Goal: Information Seeking & Learning: Understand process/instructions

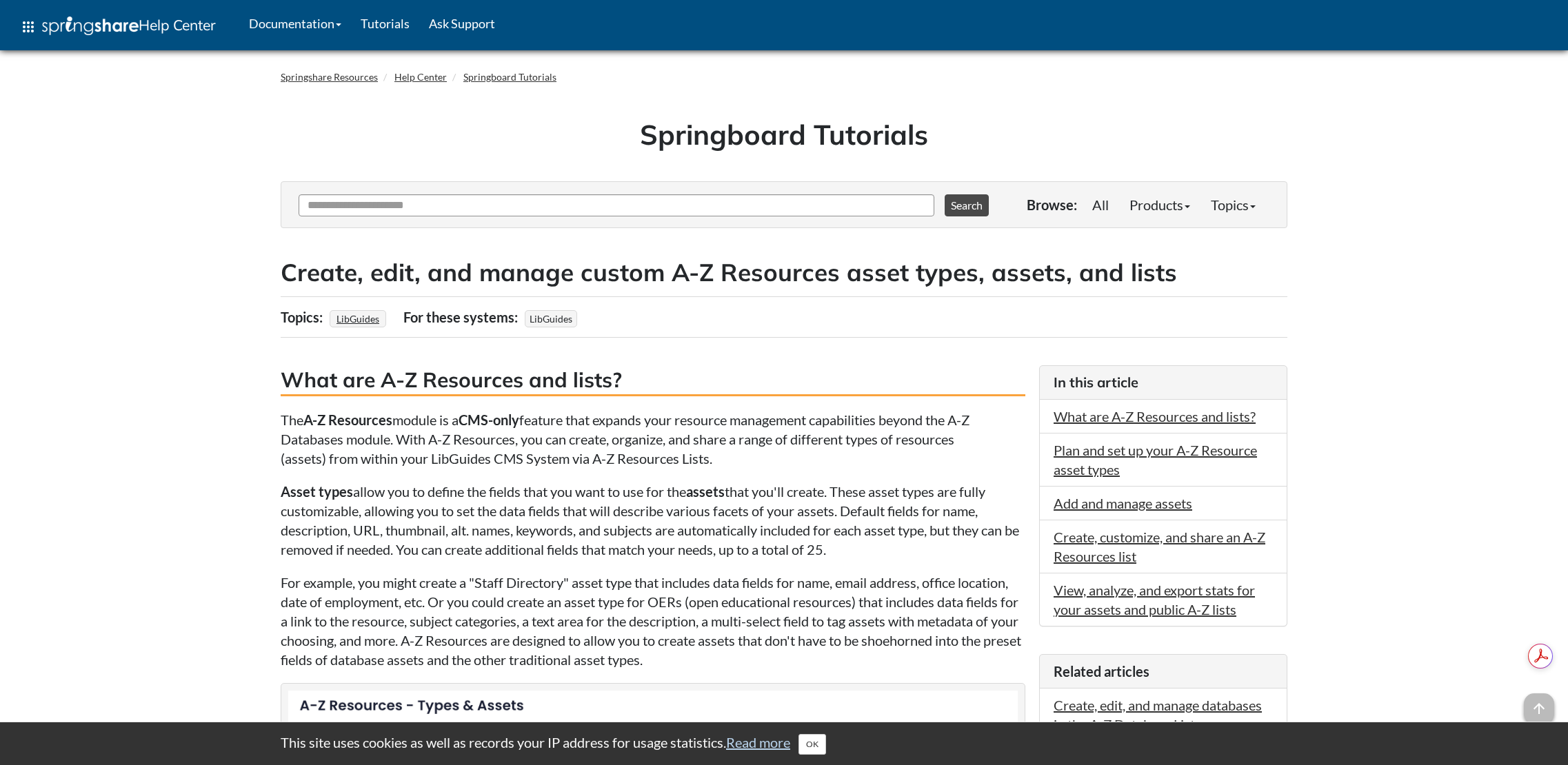
drag, startPoint x: 501, startPoint y: 551, endPoint x: 975, endPoint y: 558, distance: 474.1
click at [975, 558] on p "Asset types allow you to define the fields that you want to use for the assets …" at bounding box center [652, 520] width 745 height 77
drag, startPoint x: 276, startPoint y: 587, endPoint x: 651, endPoint y: 585, distance: 375.0
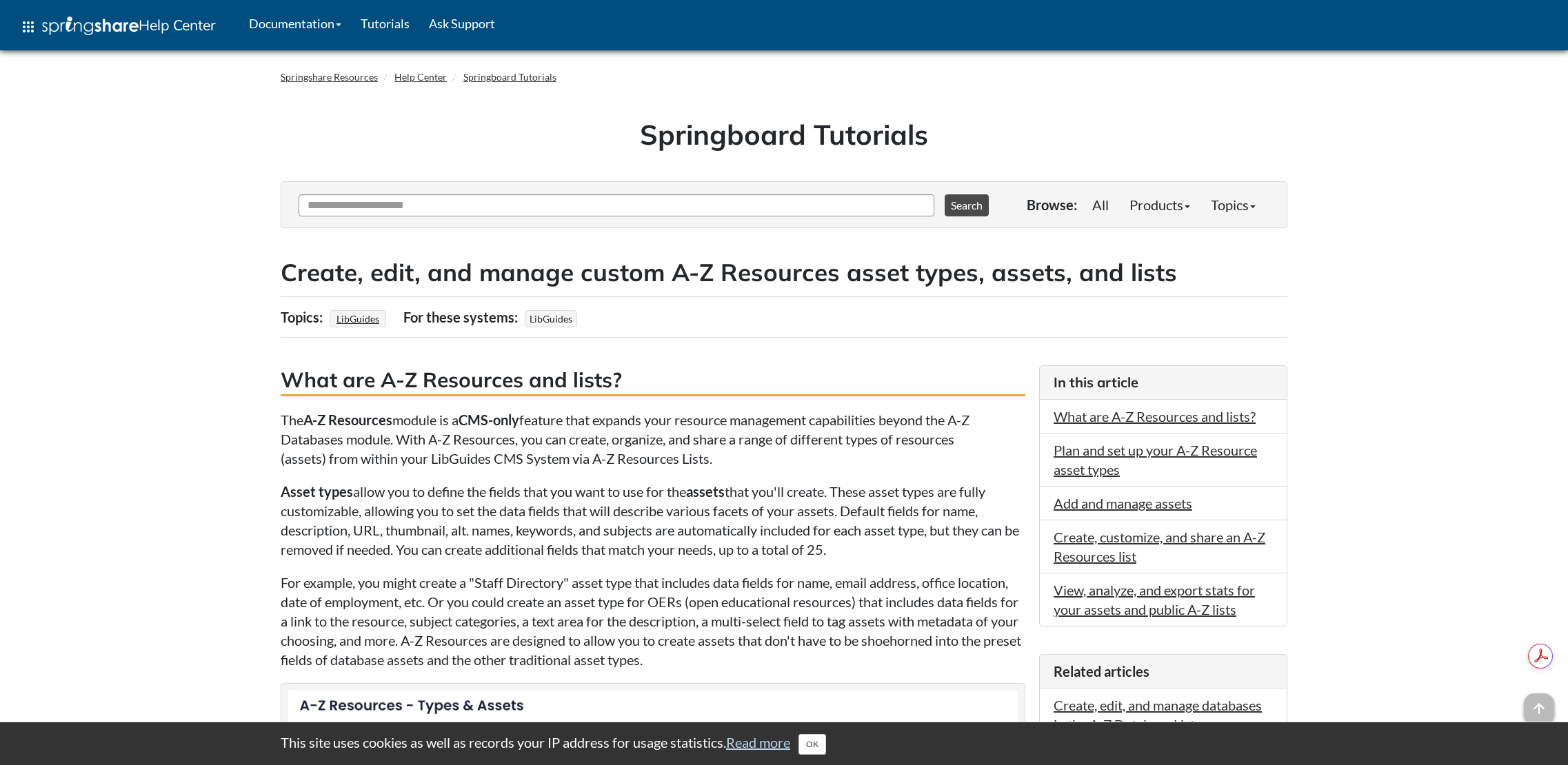
click at [604, 602] on p "For example, you might create a "Staff Directory" asset type that includes data…" at bounding box center [652, 621] width 745 height 96
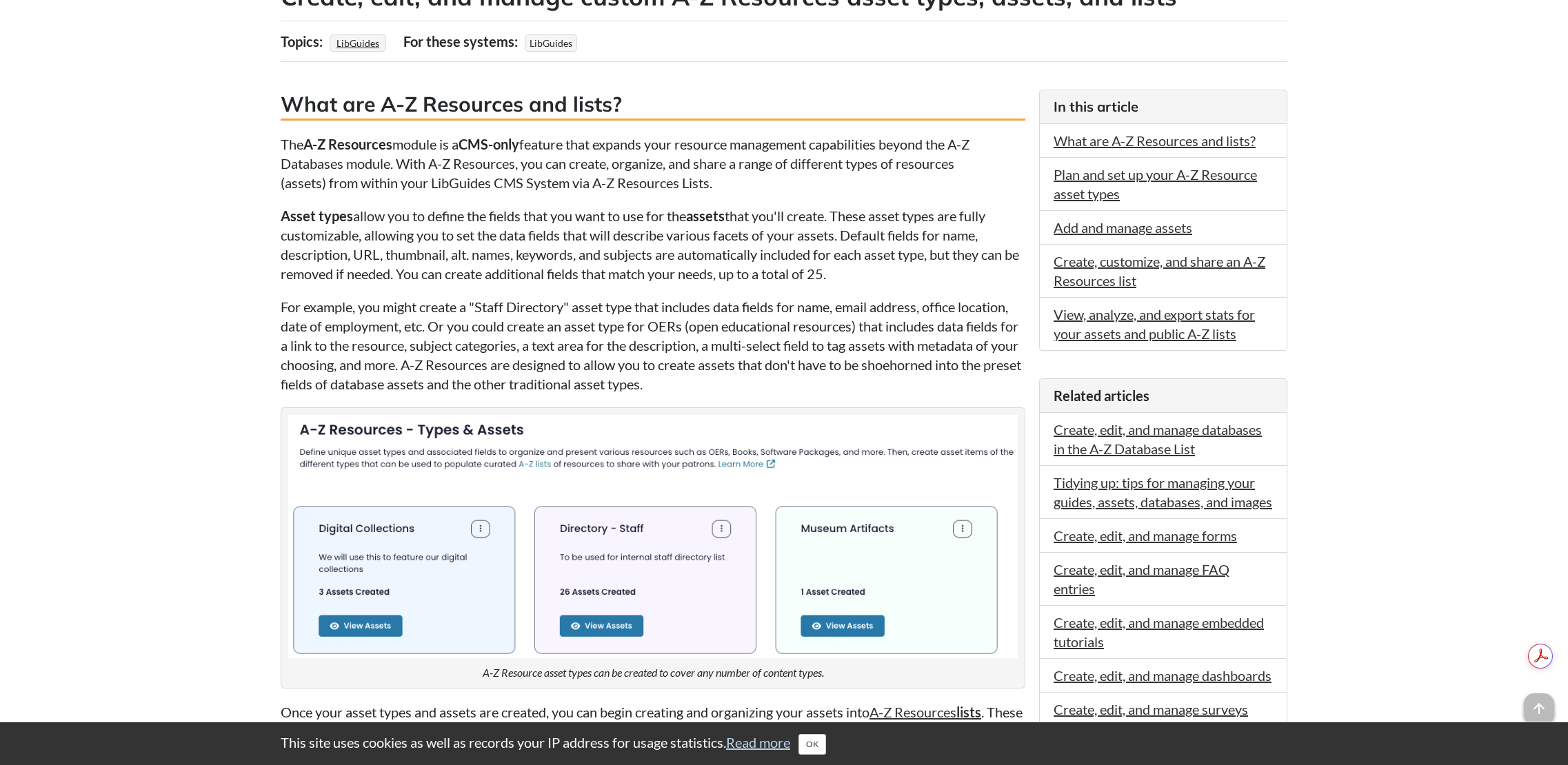
scroll to position [552, 0]
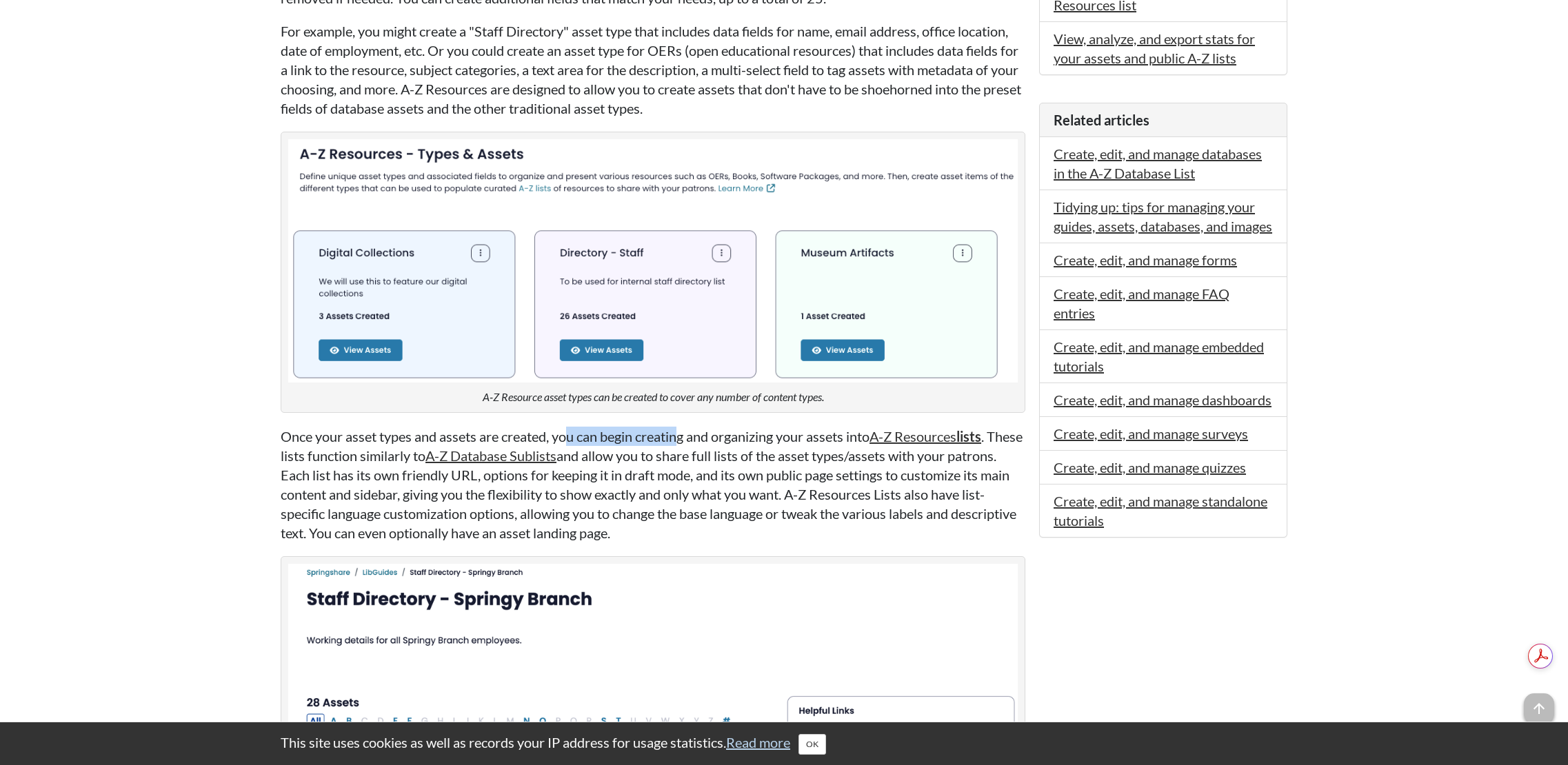
drag, startPoint x: 568, startPoint y: 436, endPoint x: 682, endPoint y: 438, distance: 114.0
click at [682, 438] on p "Once your asset types and assets are created, you can begin creating and organi…" at bounding box center [652, 485] width 745 height 116
click at [742, 467] on p "Once your asset types and assets are created, you can begin creating and organi…" at bounding box center [652, 485] width 745 height 116
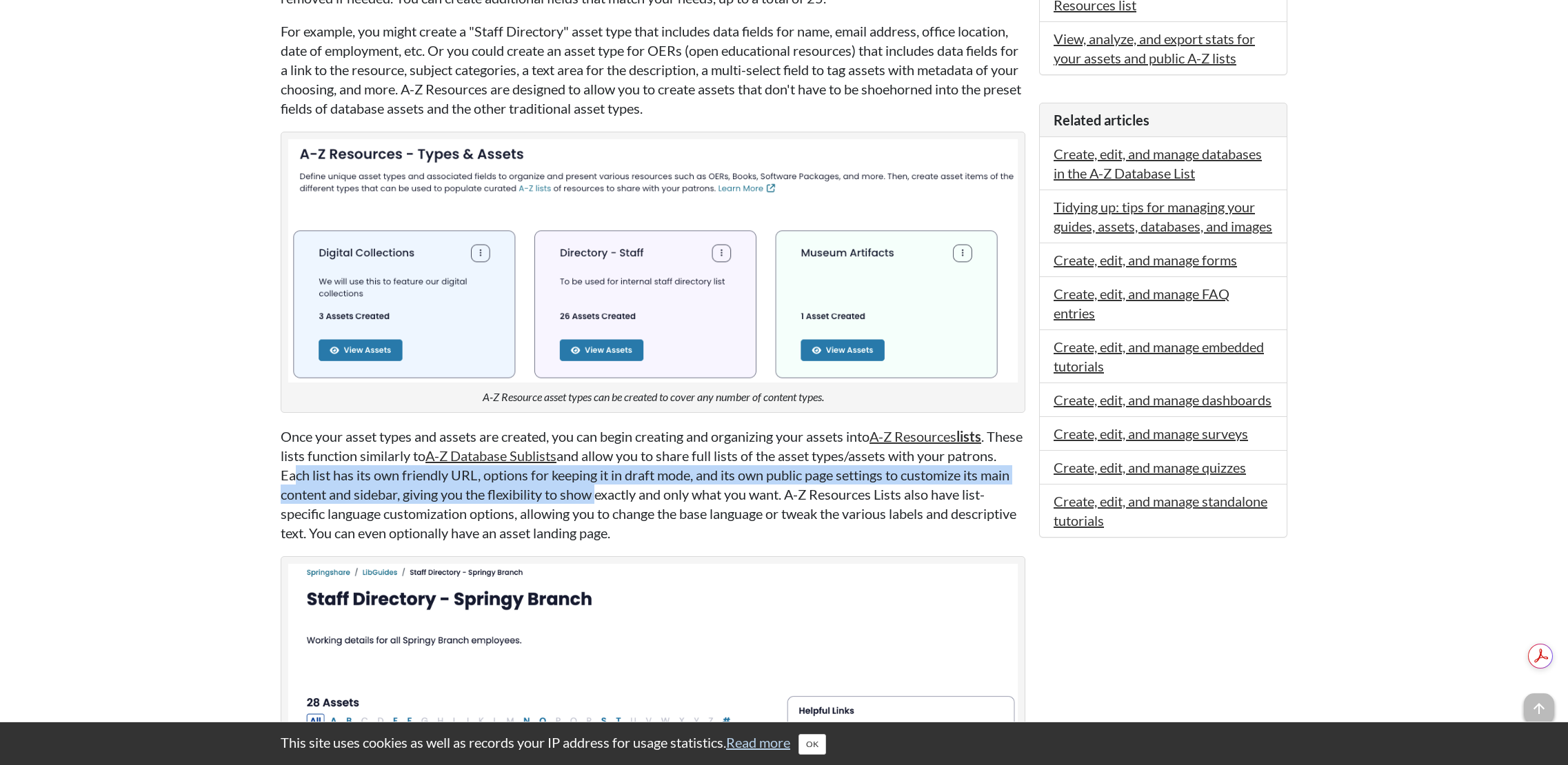
drag, startPoint x: 339, startPoint y: 483, endPoint x: 645, endPoint y: 496, distance: 306.3
click at [645, 496] on p "Once your asset types and assets are created, you can begin creating and organi…" at bounding box center [652, 485] width 745 height 116
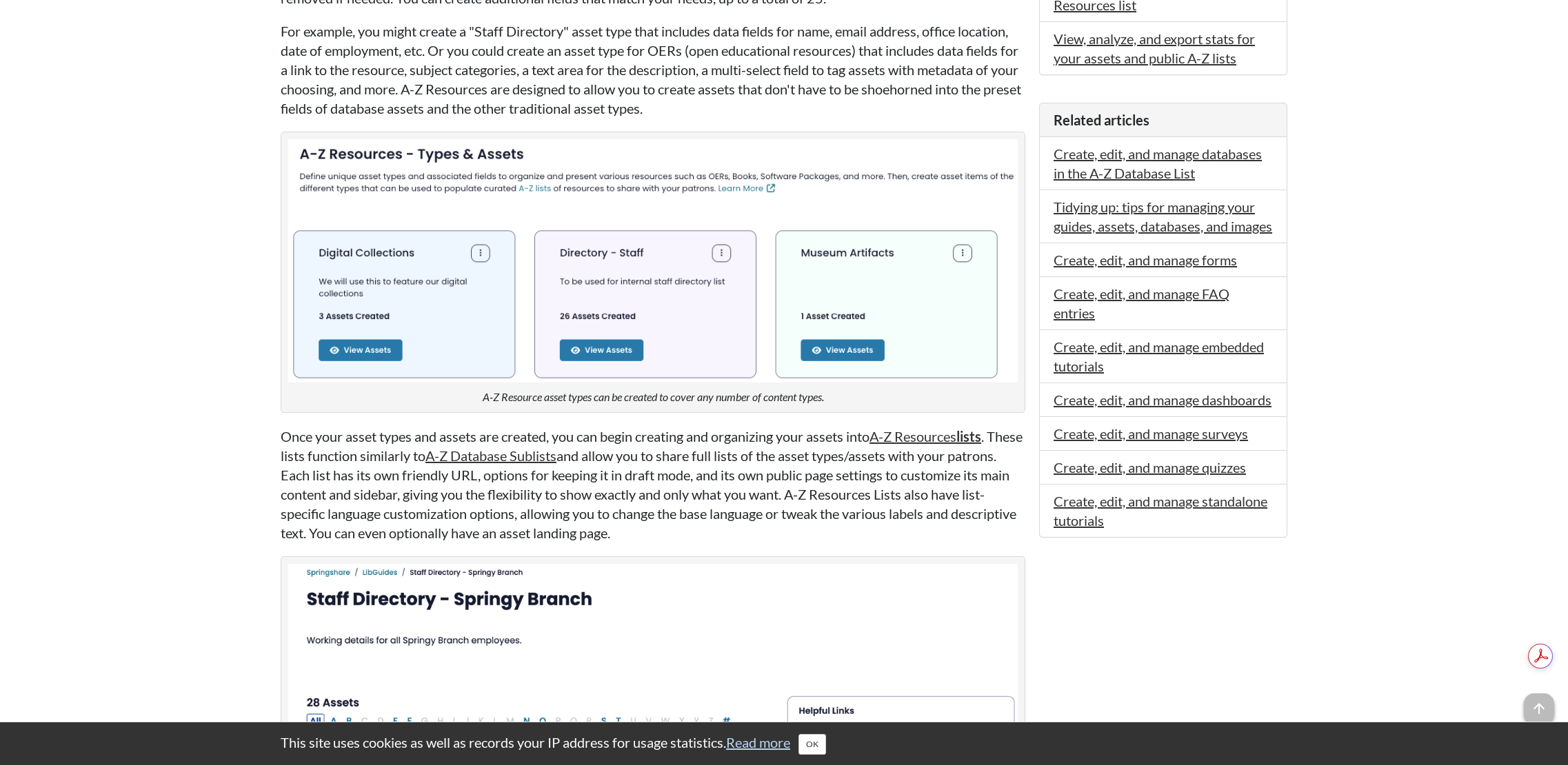
click at [791, 495] on p "Once your asset types and assets are created, you can begin creating and organi…" at bounding box center [652, 485] width 745 height 116
drag, startPoint x: 267, startPoint y: 521, endPoint x: 740, endPoint y: 537, distance: 473.3
drag, startPoint x: 730, startPoint y: 535, endPoint x: 717, endPoint y: 536, distance: 13.0
click at [729, 535] on p "Once your asset types and assets are created, you can begin creating and organi…" at bounding box center [652, 485] width 745 height 116
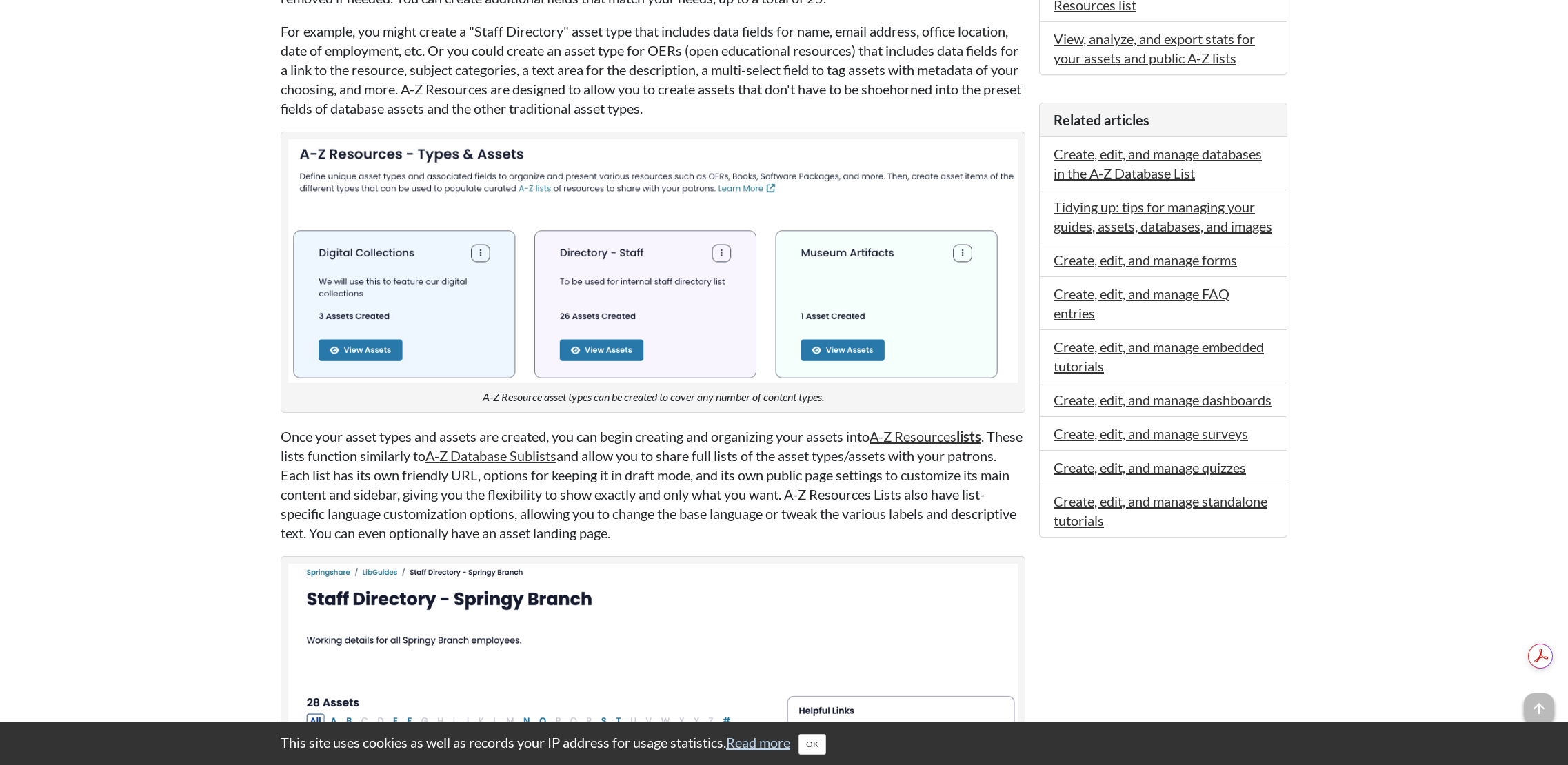
click at [381, 510] on p "Once your asset types and assets are created, you can begin creating and organi…" at bounding box center [652, 485] width 745 height 116
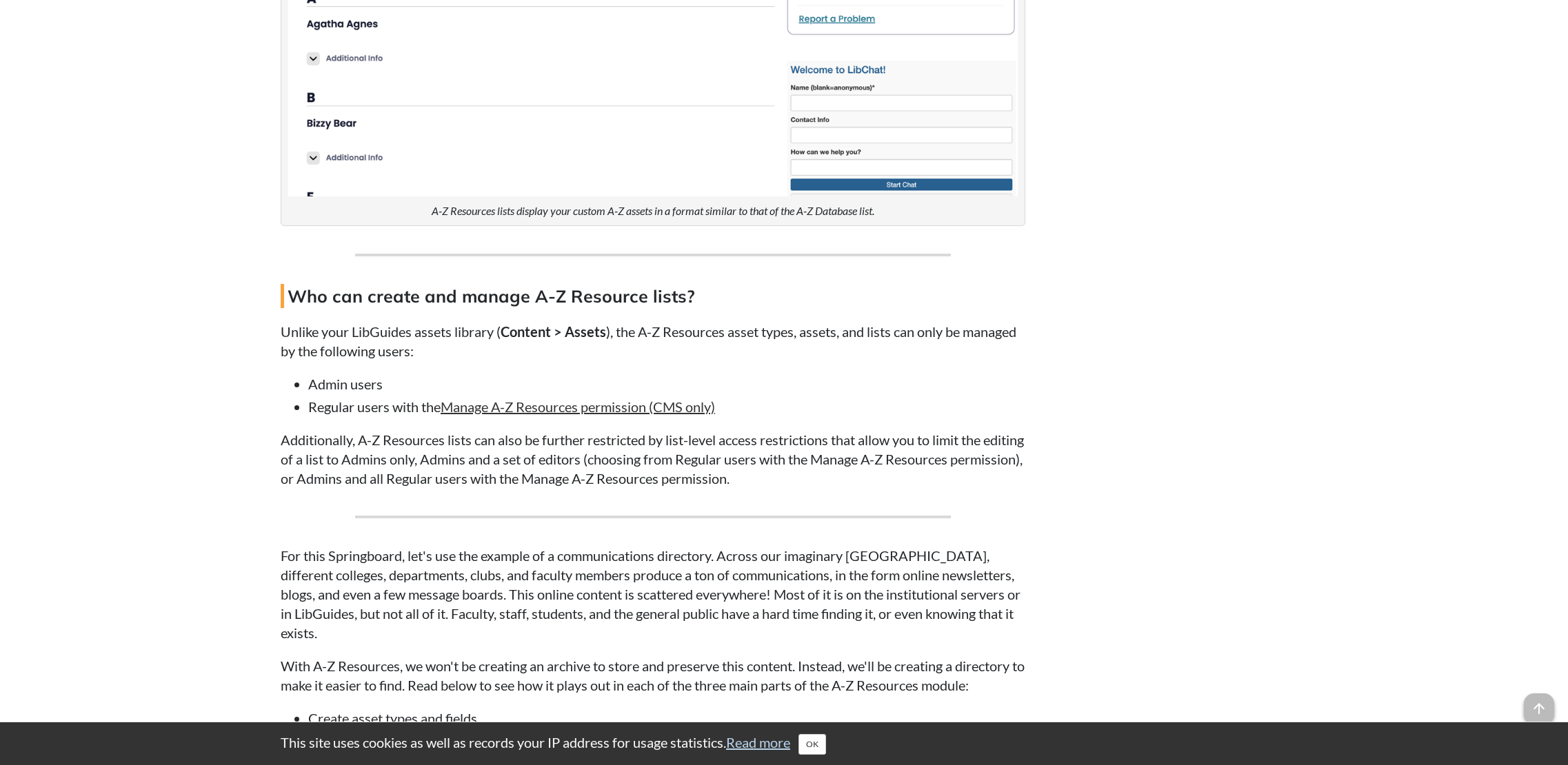
scroll to position [1310, 0]
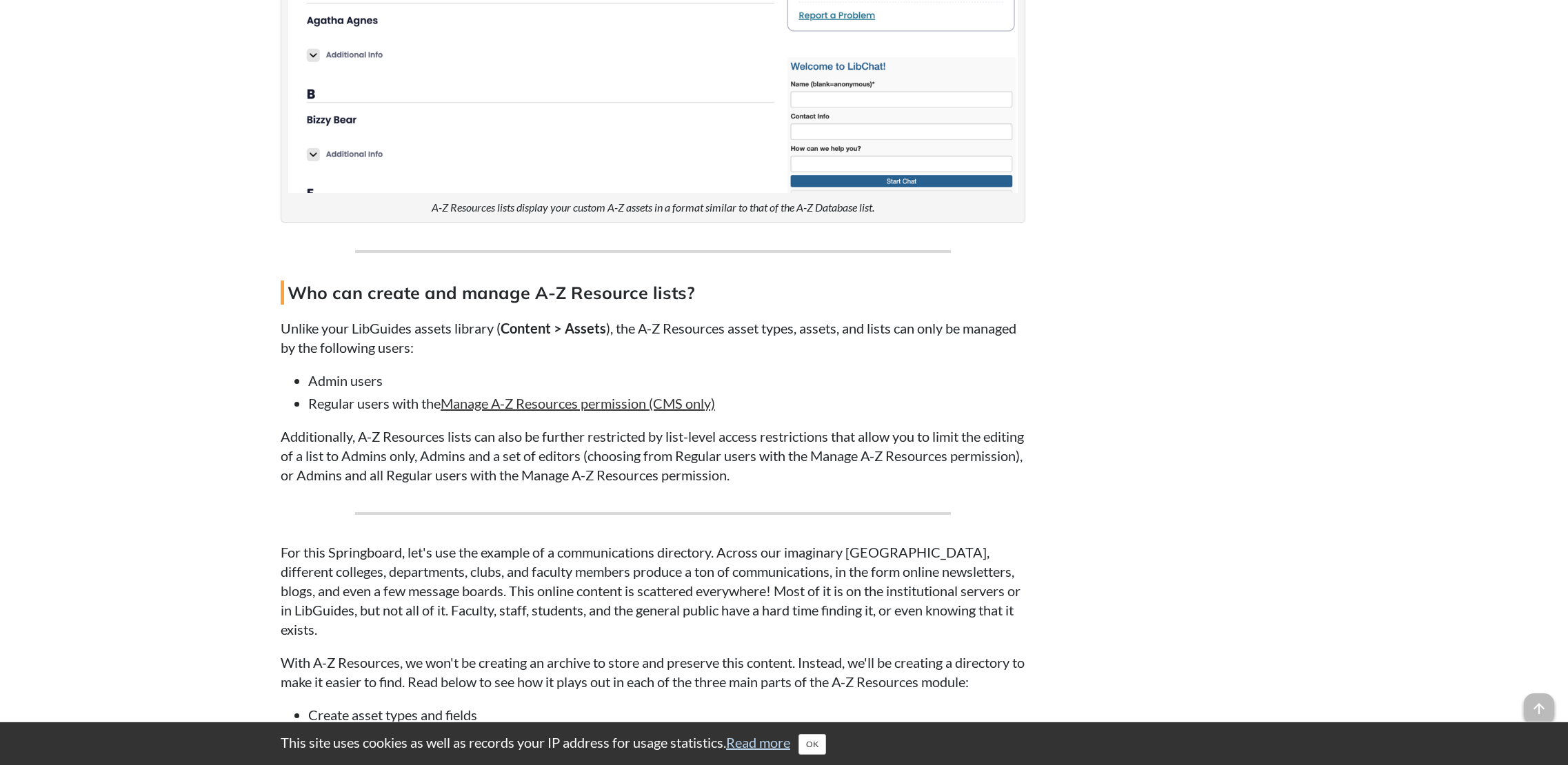
click at [403, 338] on p "Unlike your LibGuides assets library ( Content > Assets ), the A-Z Resources as…" at bounding box center [652, 338] width 745 height 39
click at [364, 391] on ul "Admin users Regular users with the Manage A-Z Resources permission (CMS only)" at bounding box center [652, 392] width 745 height 42
click at [344, 441] on p "Additionally, A-Z Resources lists can also be further restricted by list-level …" at bounding box center [652, 456] width 745 height 58
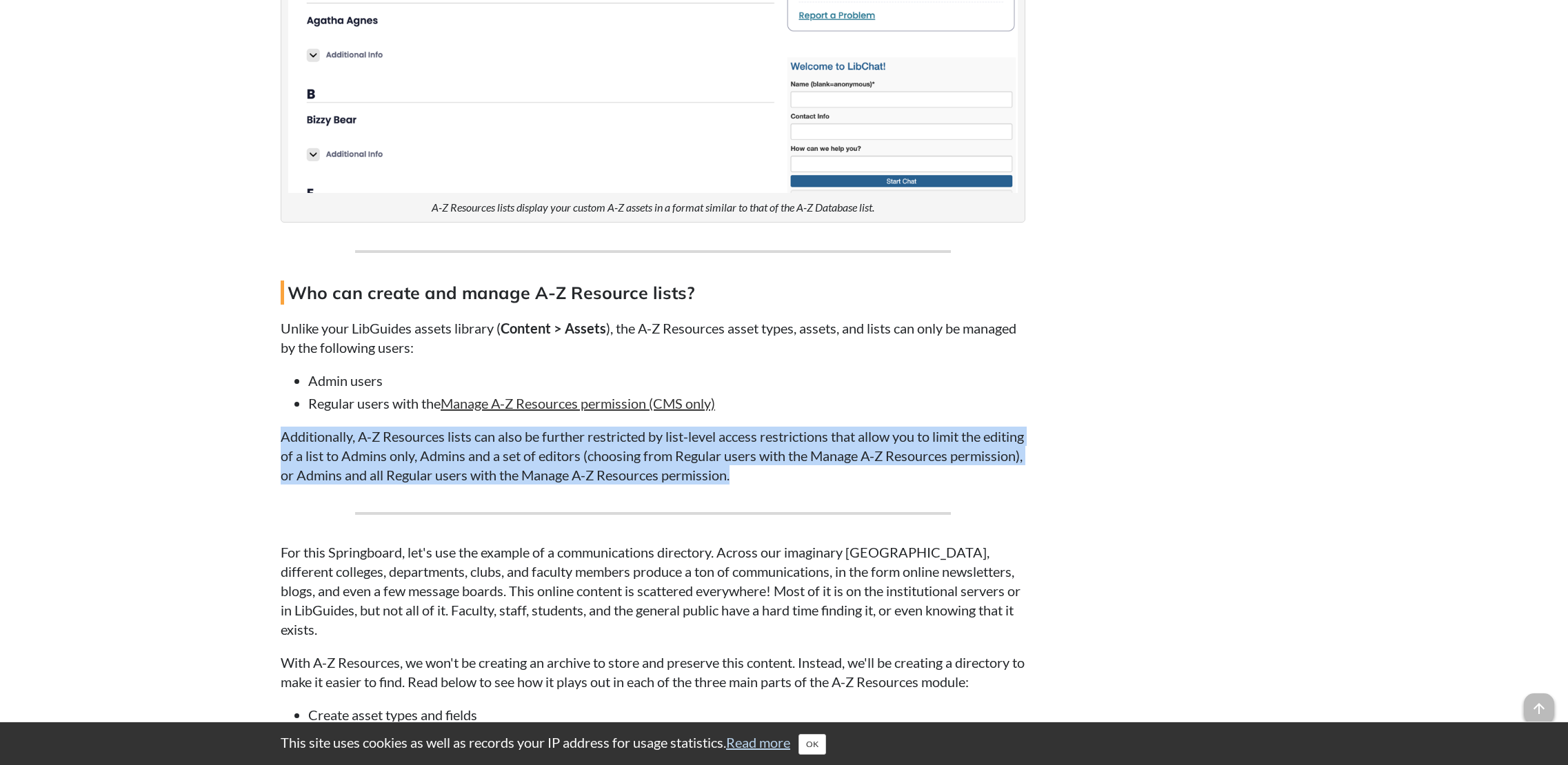
click at [344, 441] on p "Additionally, A-Z Resources lists can also be further restricted by list-level …" at bounding box center [652, 456] width 745 height 58
click at [320, 455] on p "Additionally, A-Z Resources lists can also be further restricted by list-level …" at bounding box center [652, 456] width 745 height 58
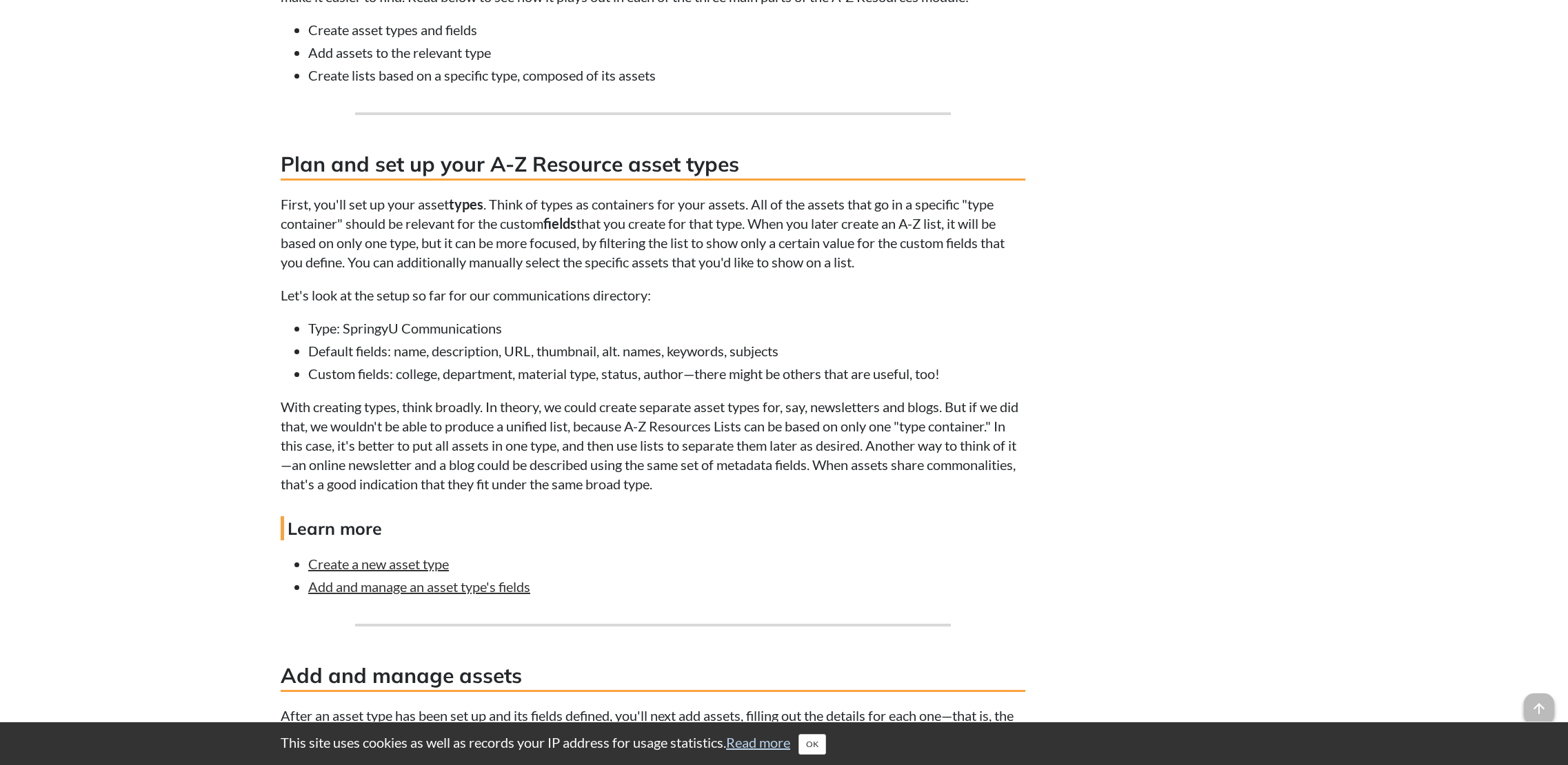
scroll to position [1999, 0]
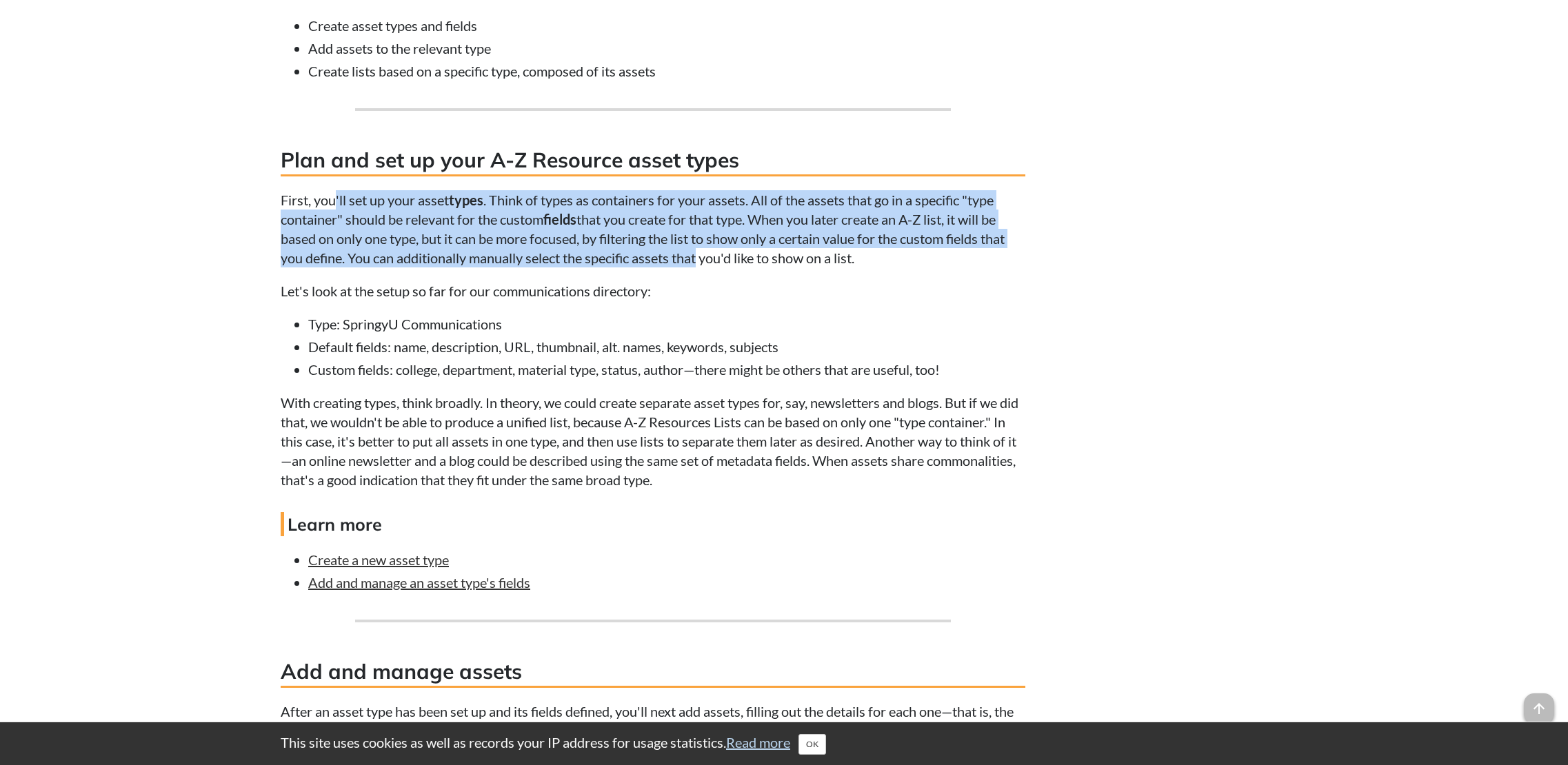
drag, startPoint x: 335, startPoint y: 207, endPoint x: 702, endPoint y: 263, distance: 371.2
click at [702, 263] on p "First, you'll set up your asset types . Think of types as containers for your a…" at bounding box center [652, 228] width 745 height 77
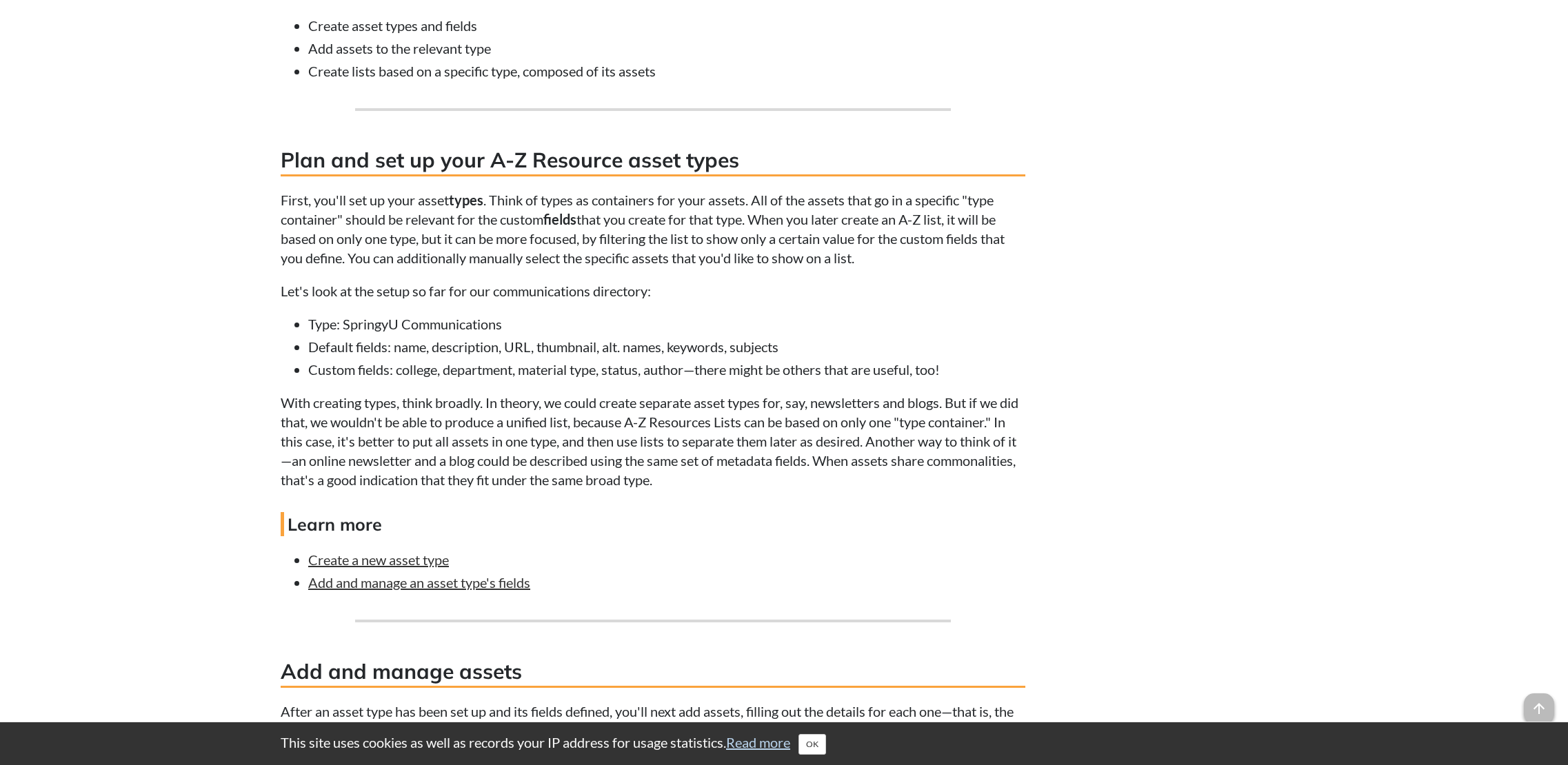
click at [447, 441] on p "With creating types, think broadly. In theory, we could create separate asset t…" at bounding box center [652, 441] width 745 height 96
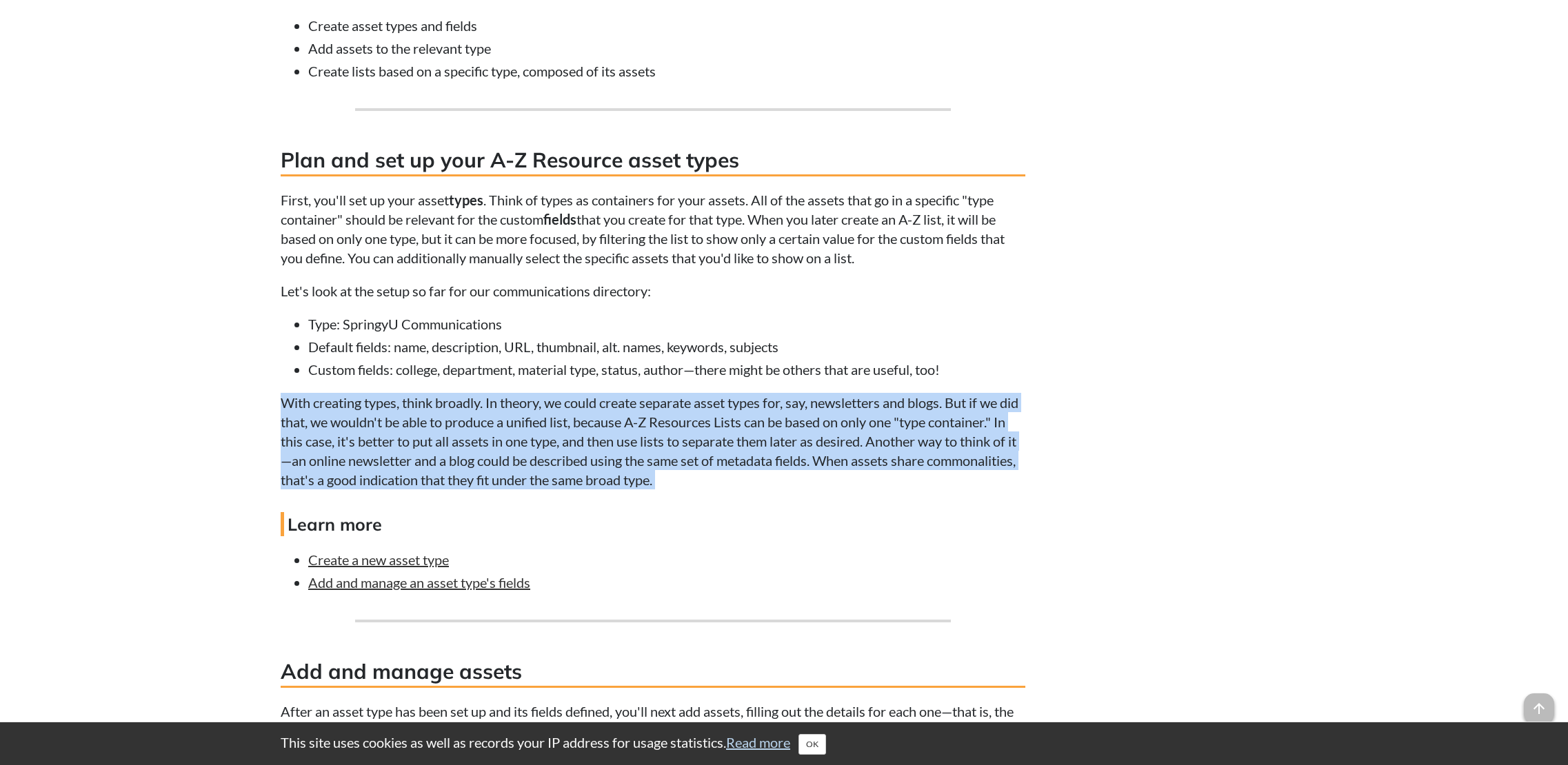
click at [447, 441] on p "With creating types, think broadly. In theory, we could create separate asset t…" at bounding box center [652, 441] width 745 height 96
click at [645, 406] on p "With creating types, think broadly. In theory, we could create separate asset t…" at bounding box center [652, 441] width 745 height 96
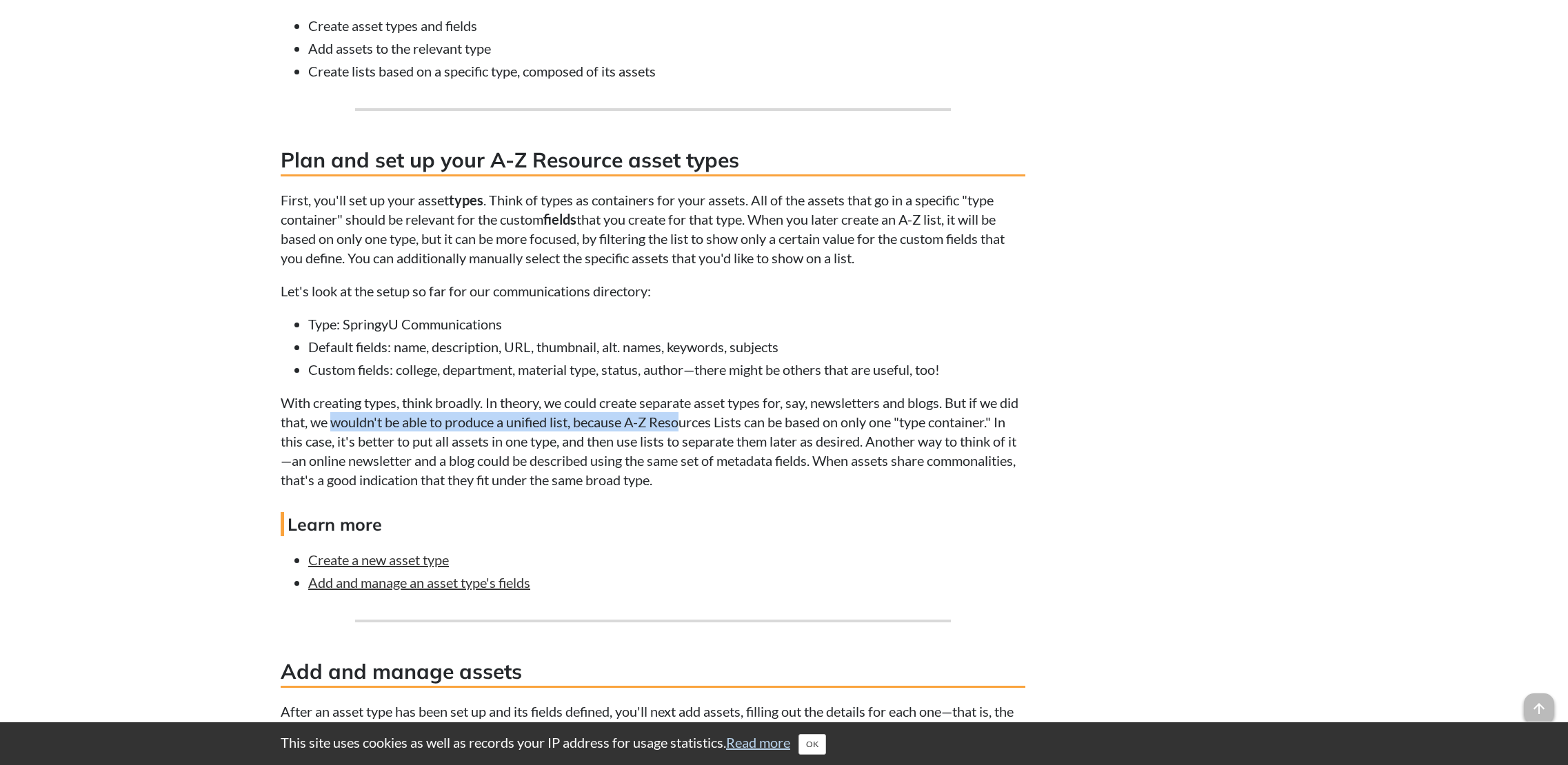
drag, startPoint x: 357, startPoint y: 428, endPoint x: 706, endPoint y: 431, distance: 349.0
click at [706, 431] on p "With creating types, think broadly. In theory, we could create separate asset t…" at bounding box center [652, 441] width 745 height 96
click at [671, 429] on p "With creating types, think broadly. In theory, we could create separate asset t…" at bounding box center [652, 441] width 745 height 96
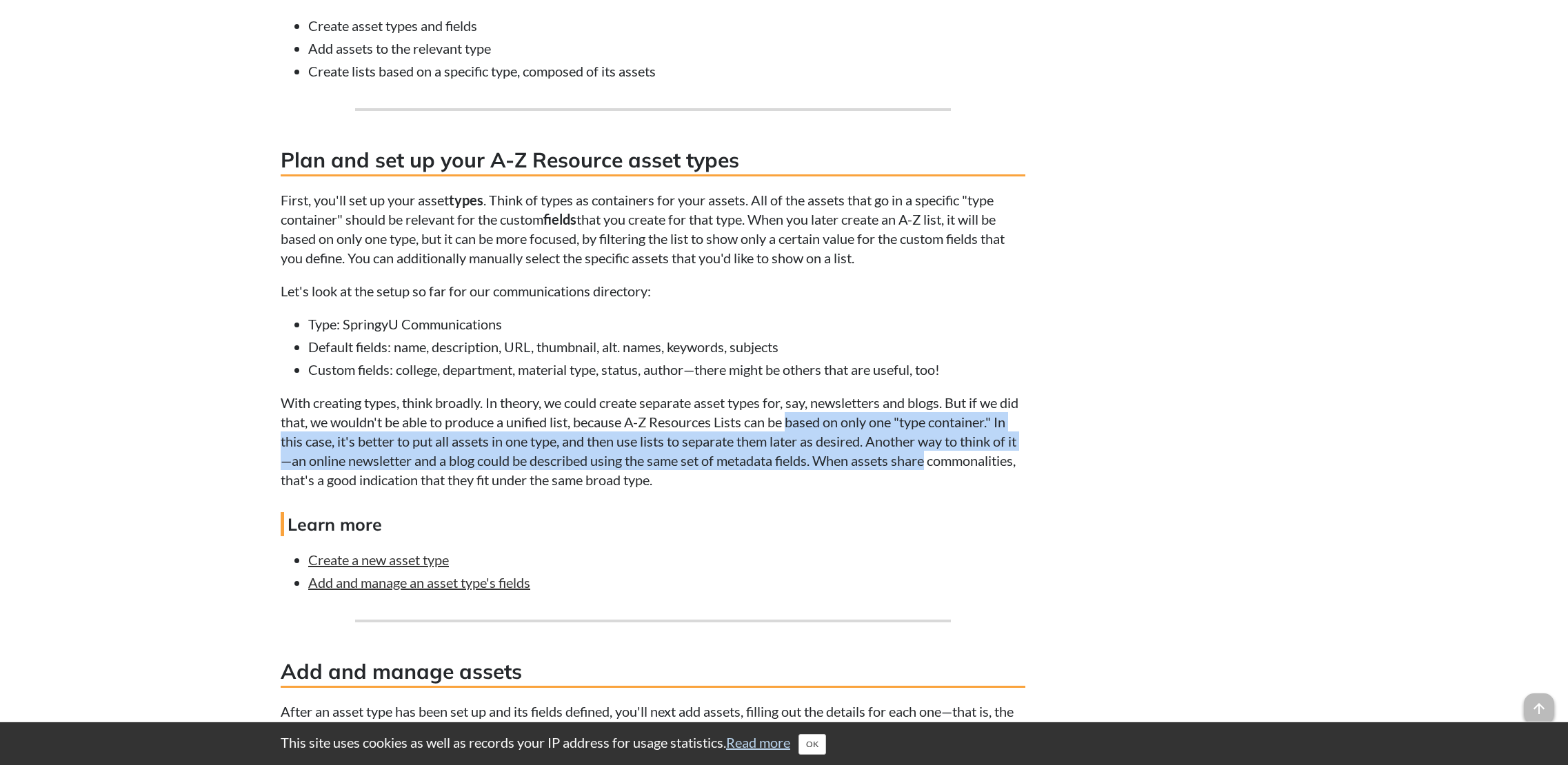
drag, startPoint x: 817, startPoint y: 428, endPoint x: 984, endPoint y: 458, distance: 169.7
click at [984, 458] on p "With creating types, think broadly. In theory, we could create separate asset t…" at bounding box center [652, 441] width 745 height 96
click at [431, 452] on p "With creating types, think broadly. In theory, we could create separate asset t…" at bounding box center [652, 441] width 745 height 96
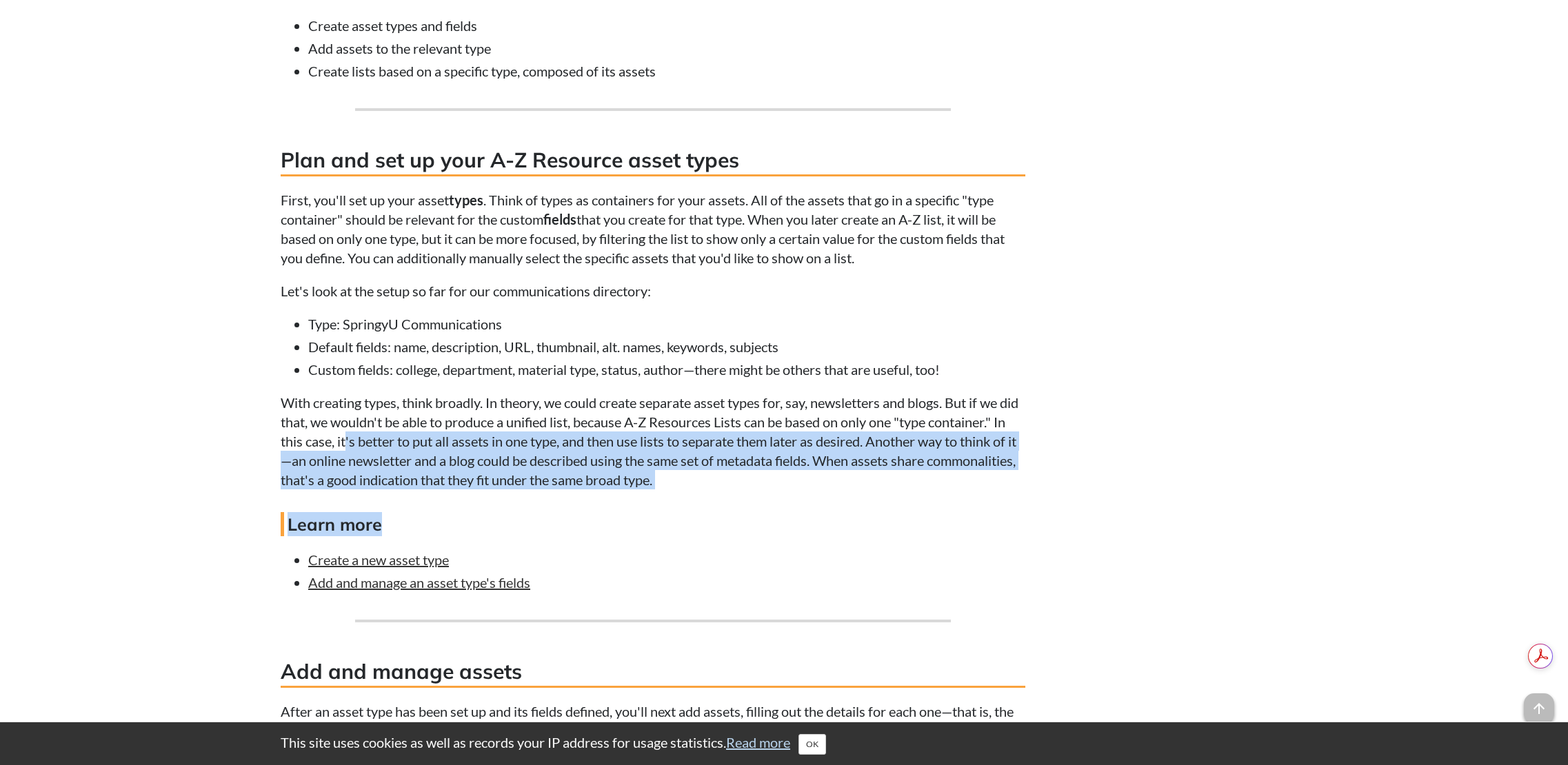
drag, startPoint x: 359, startPoint y: 447, endPoint x: 842, endPoint y: 490, distance: 484.9
click at [842, 490] on div "What are A-Z Resources and lists? The A-Z Resources module is a CMS-only featur…" at bounding box center [652, 333] width 745 height 3933
click at [833, 483] on p "With creating types, think broadly. In theory, we could create separate asset t…" at bounding box center [652, 441] width 745 height 96
drag, startPoint x: 275, startPoint y: 441, endPoint x: 787, endPoint y: 471, distance: 512.9
click at [787, 471] on div "FAQ content Create, edit, and manage custom A-Z Resources asset types, assets, …" at bounding box center [784, 294] width 1028 height 4114
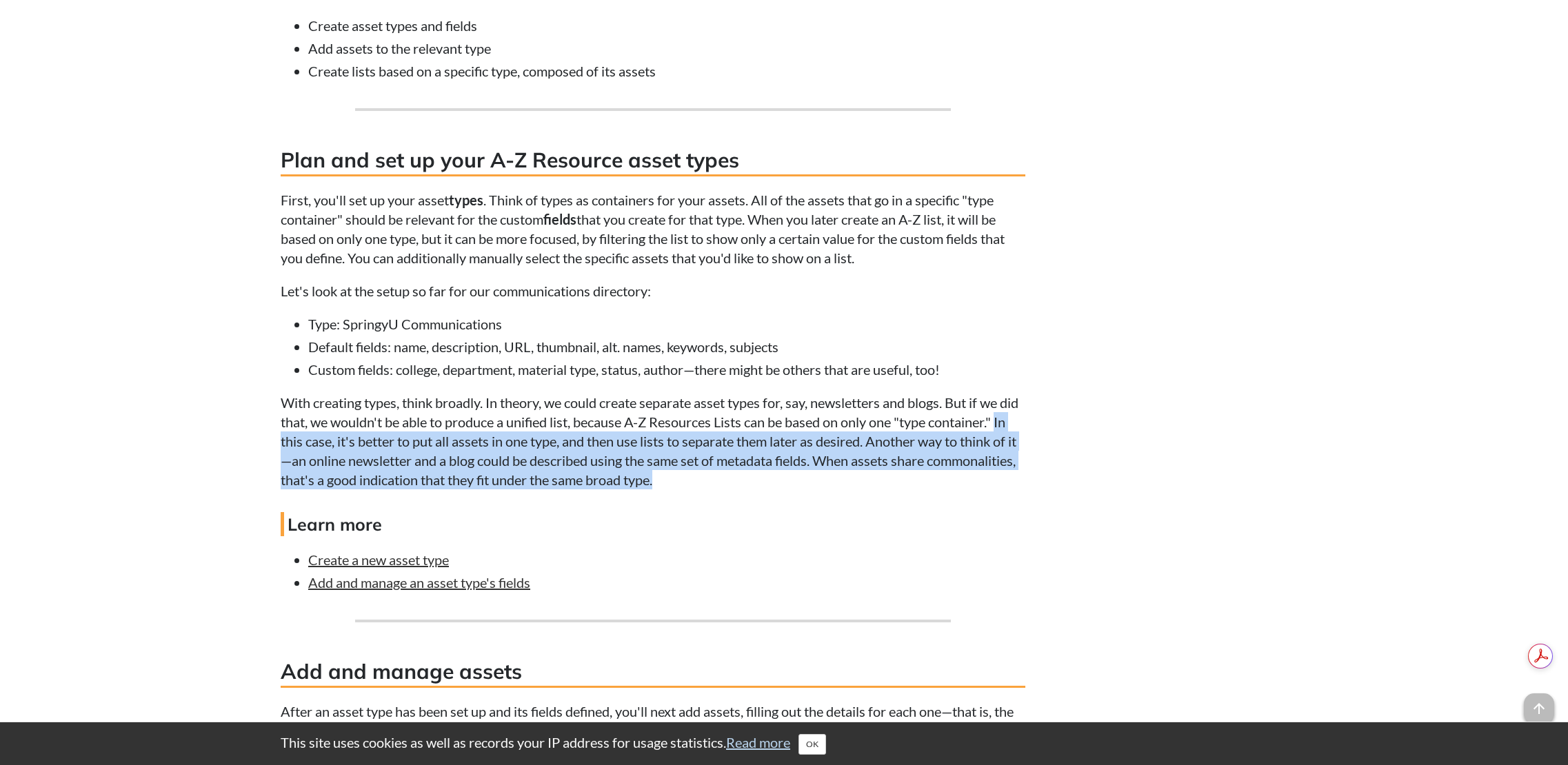
click at [825, 486] on p "With creating types, think broadly. In theory, we could create separate asset t…" at bounding box center [652, 441] width 745 height 96
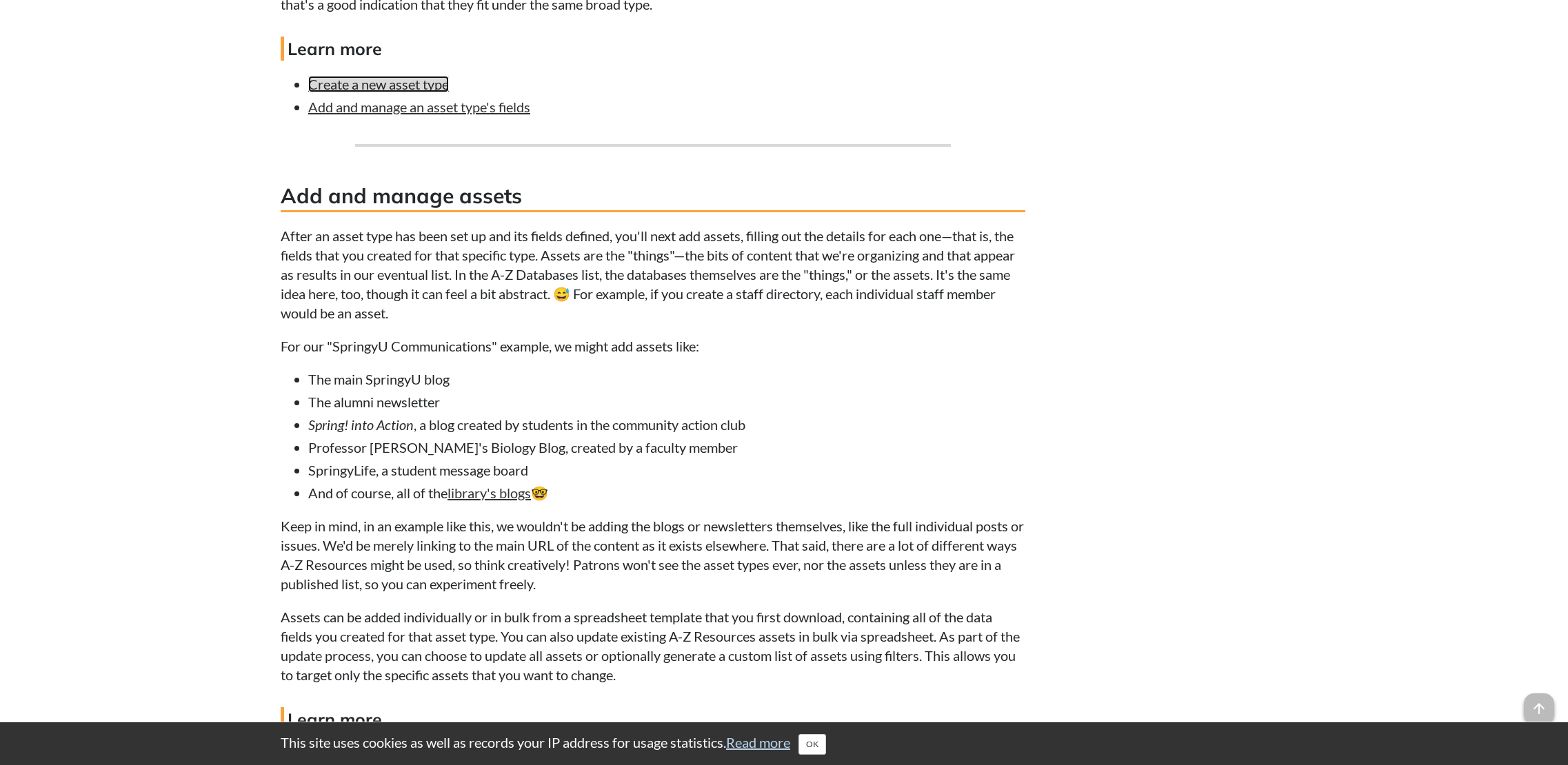
scroll to position [2482, 0]
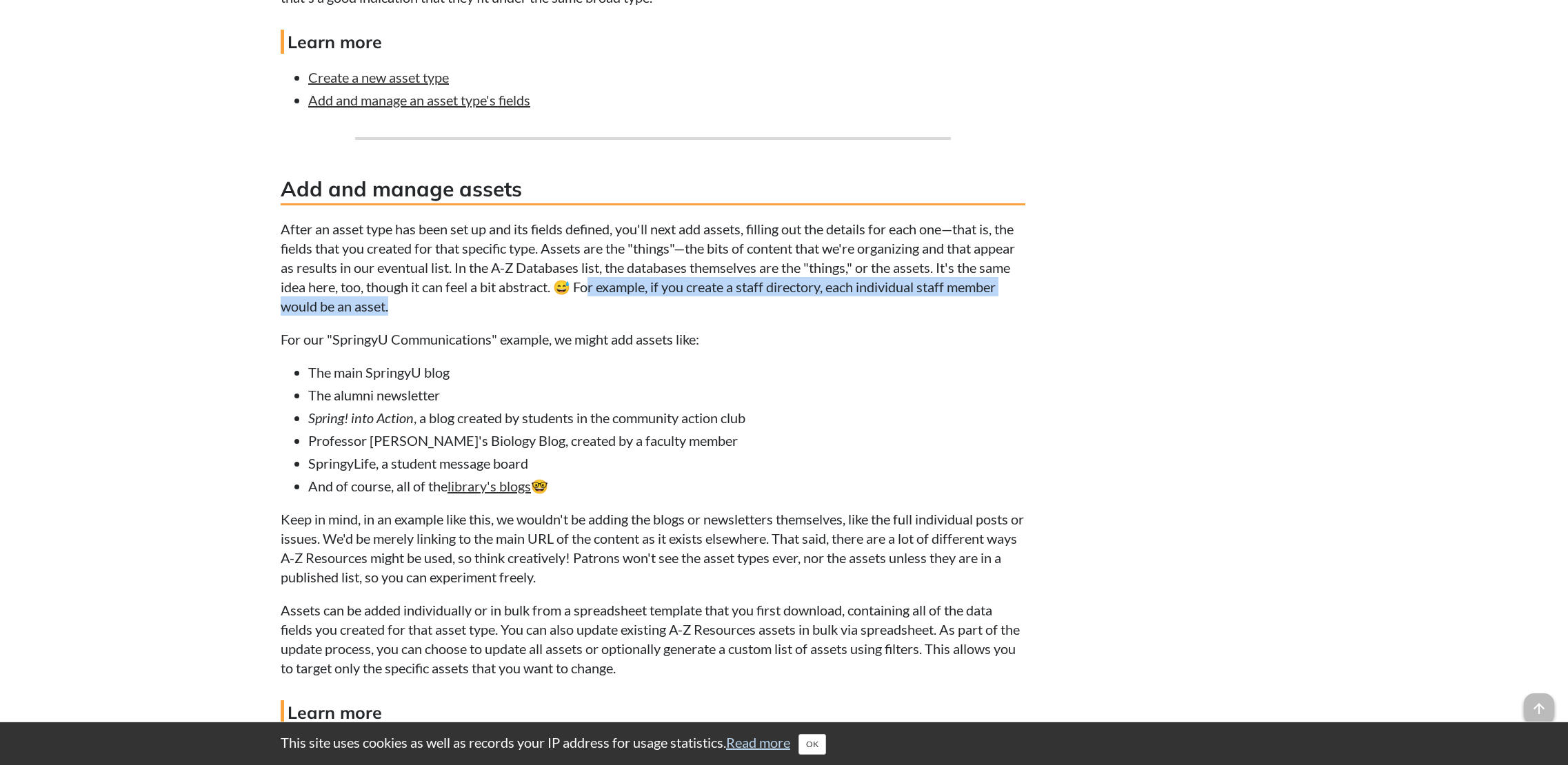
drag, startPoint x: 652, startPoint y: 287, endPoint x: 955, endPoint y: 311, distance: 303.9
click at [955, 311] on p "After an asset type has been set up and its fields defined, you'll next add ass…" at bounding box center [652, 267] width 745 height 96
click at [940, 330] on p "For our "SpringyU Communications" example, we might add assets like:" at bounding box center [652, 339] width 745 height 19
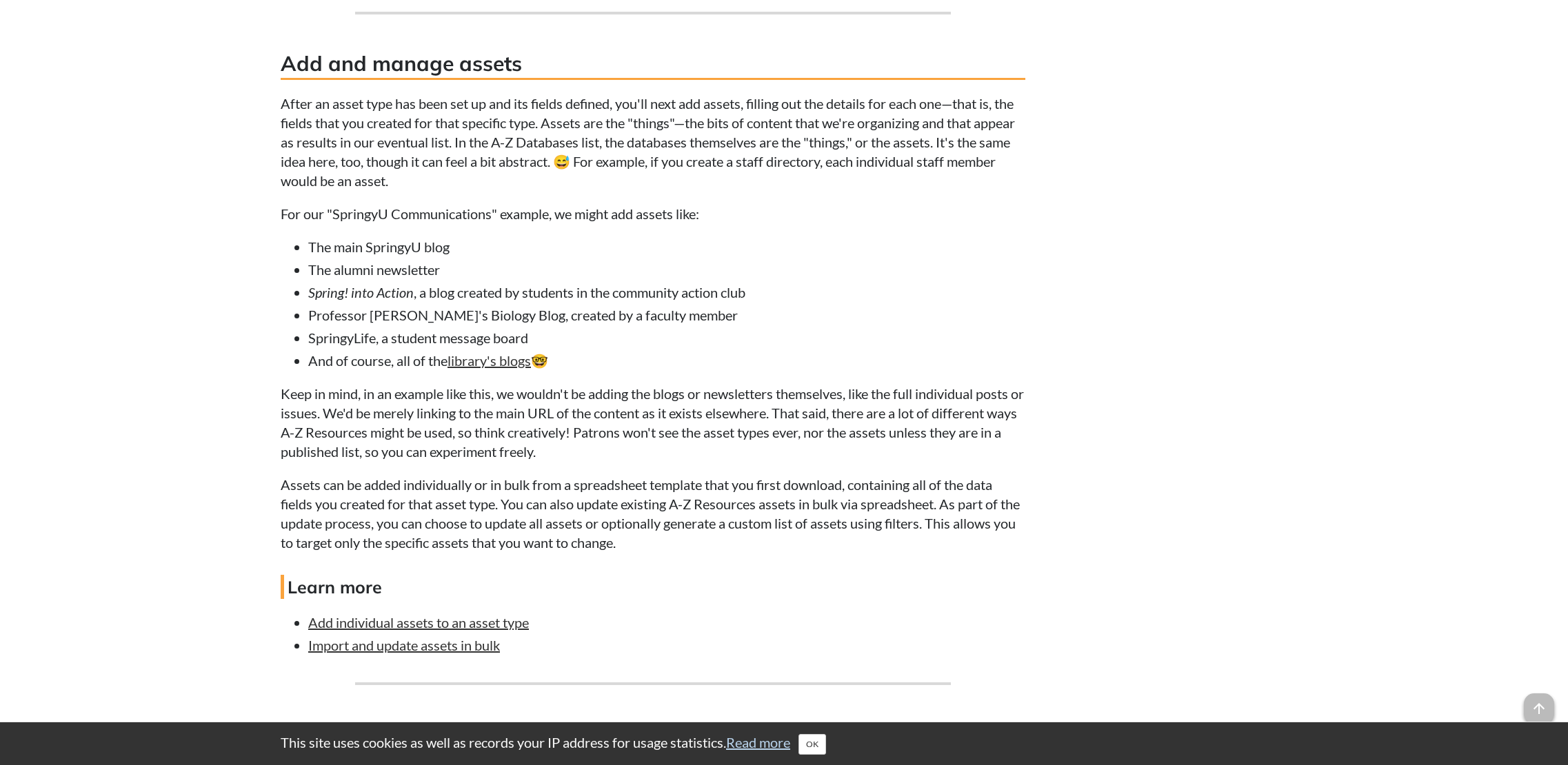
scroll to position [2619, 0]
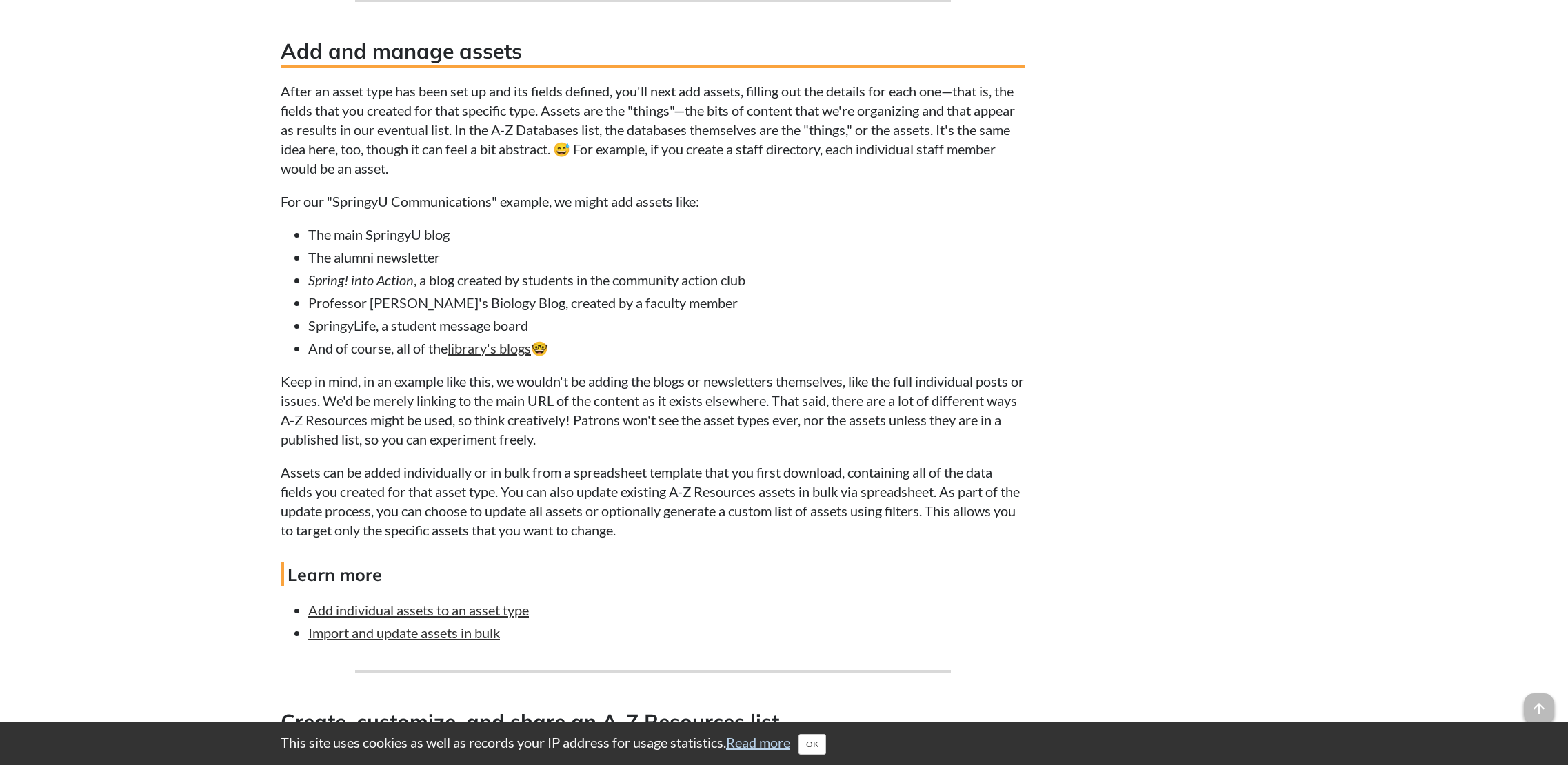
click at [457, 448] on p "Keep in mind, in an example like this, we wouldn't be adding the blogs or newsl…" at bounding box center [652, 410] width 745 height 77
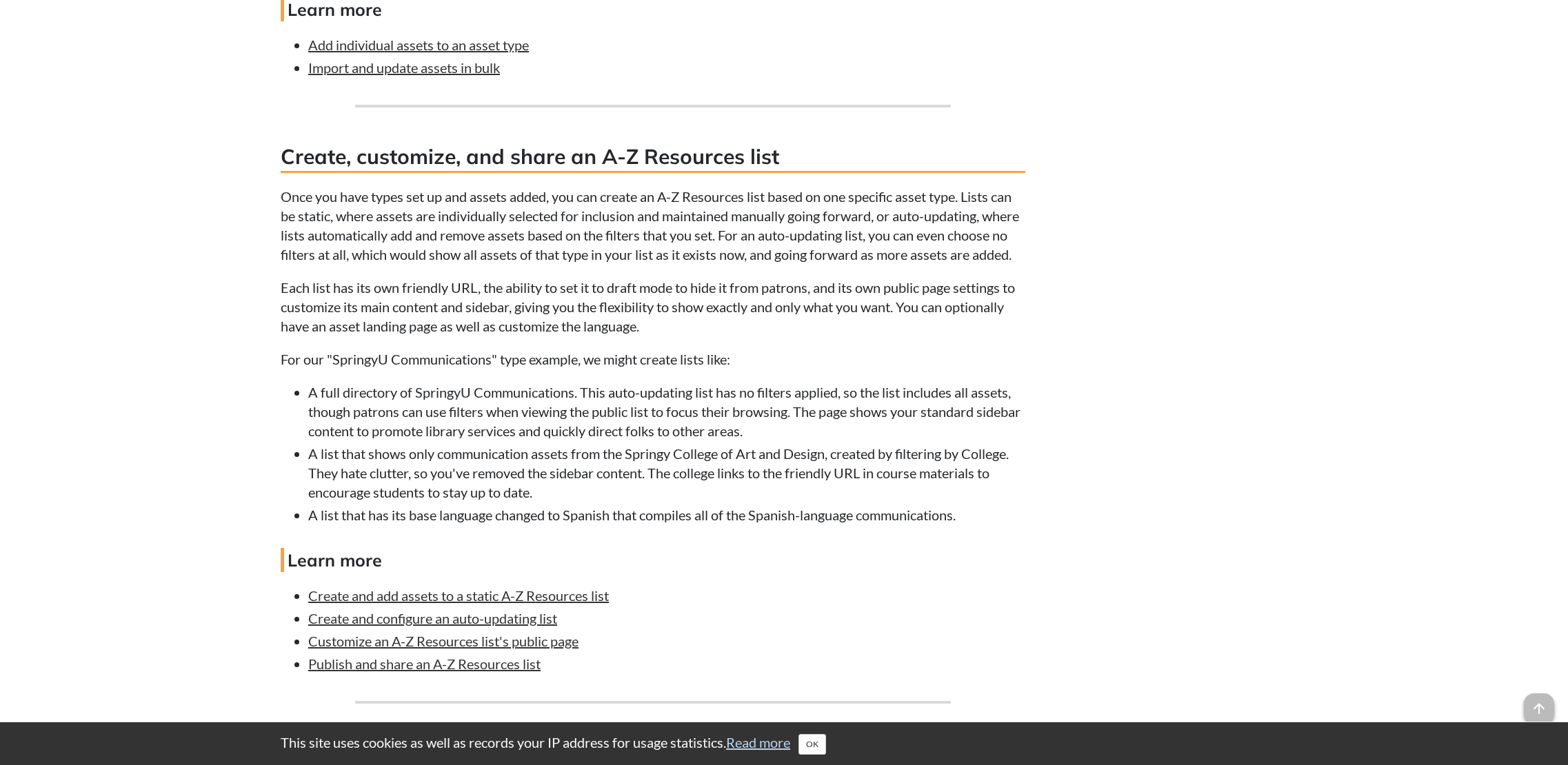
scroll to position [3171, 0]
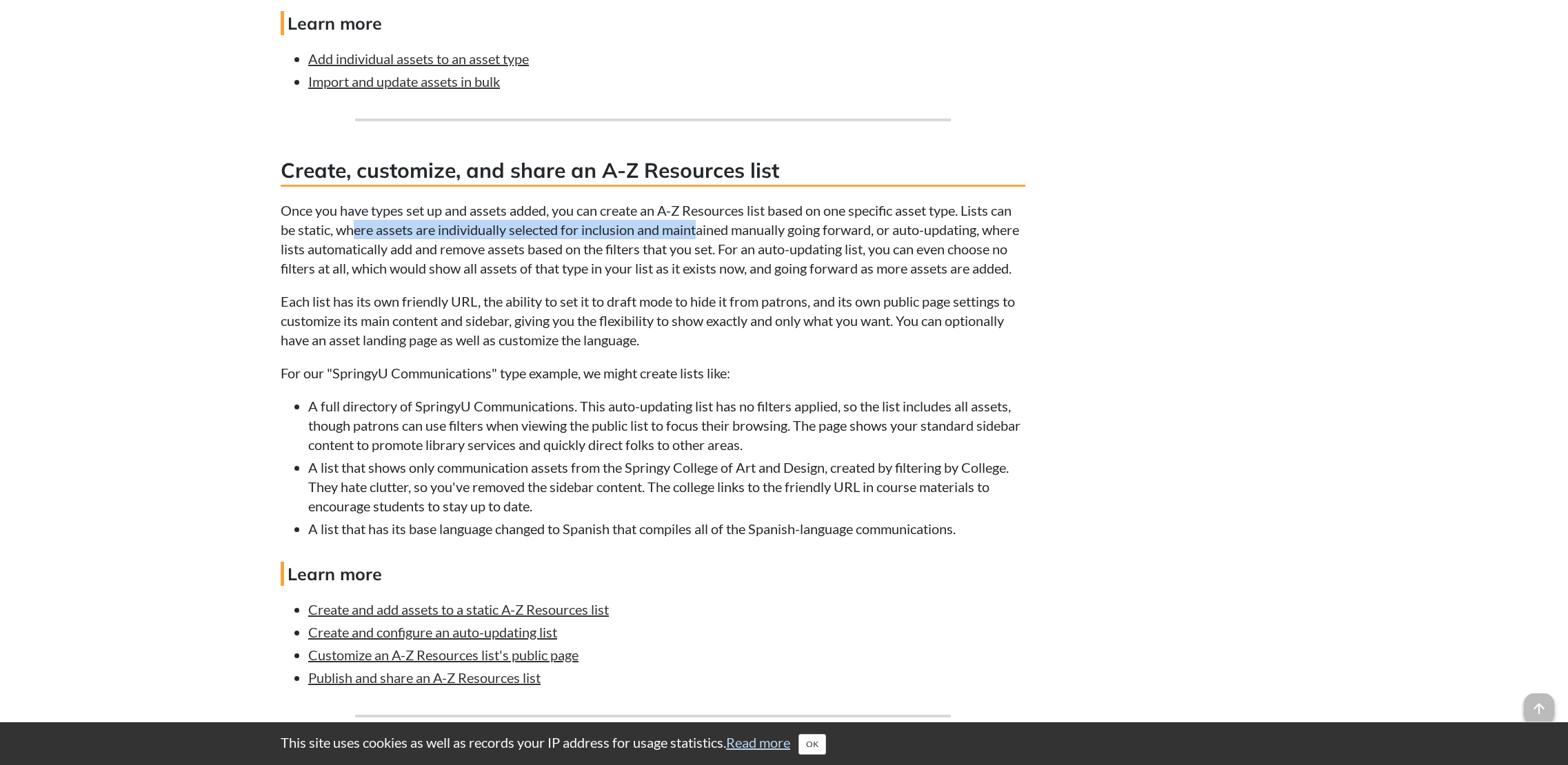
drag, startPoint x: 356, startPoint y: 221, endPoint x: 703, endPoint y: 236, distance: 347.3
click at [703, 236] on p "Once you have types set up and assets added, you can create an A-Z Resources li…" at bounding box center [652, 239] width 745 height 77
click at [683, 252] on p "Once you have types set up and assets added, you can create an A-Z Resources li…" at bounding box center [652, 239] width 745 height 77
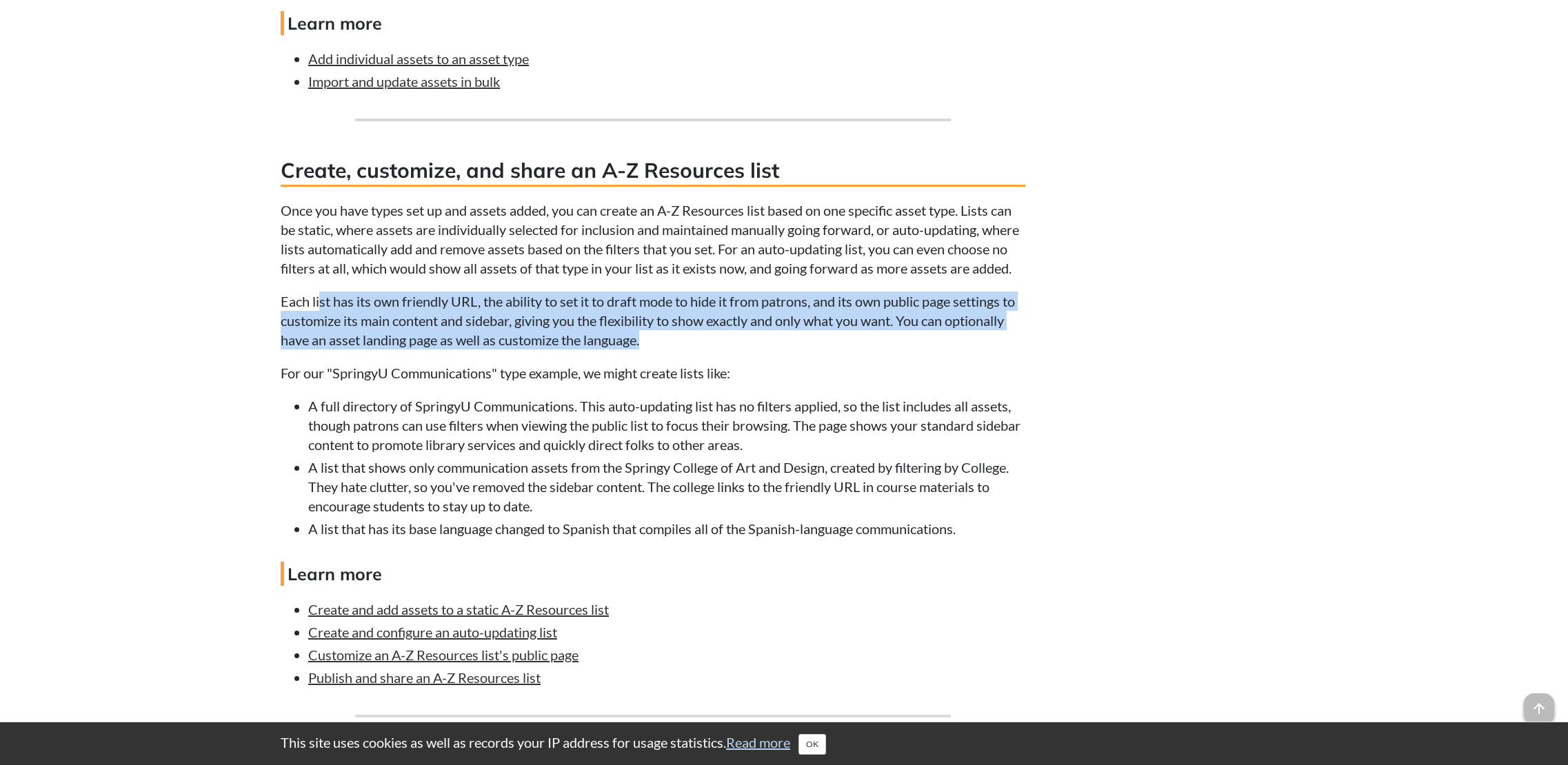
drag, startPoint x: 320, startPoint y: 316, endPoint x: 823, endPoint y: 354, distance: 504.4
click at [823, 349] on p "Each list has its own friendly URL, the ability to set it to draft mode to hide…" at bounding box center [652, 320] width 745 height 58
click at [828, 349] on p "Each list has its own friendly URL, the ability to set it to draft mode to hide…" at bounding box center [652, 320] width 745 height 58
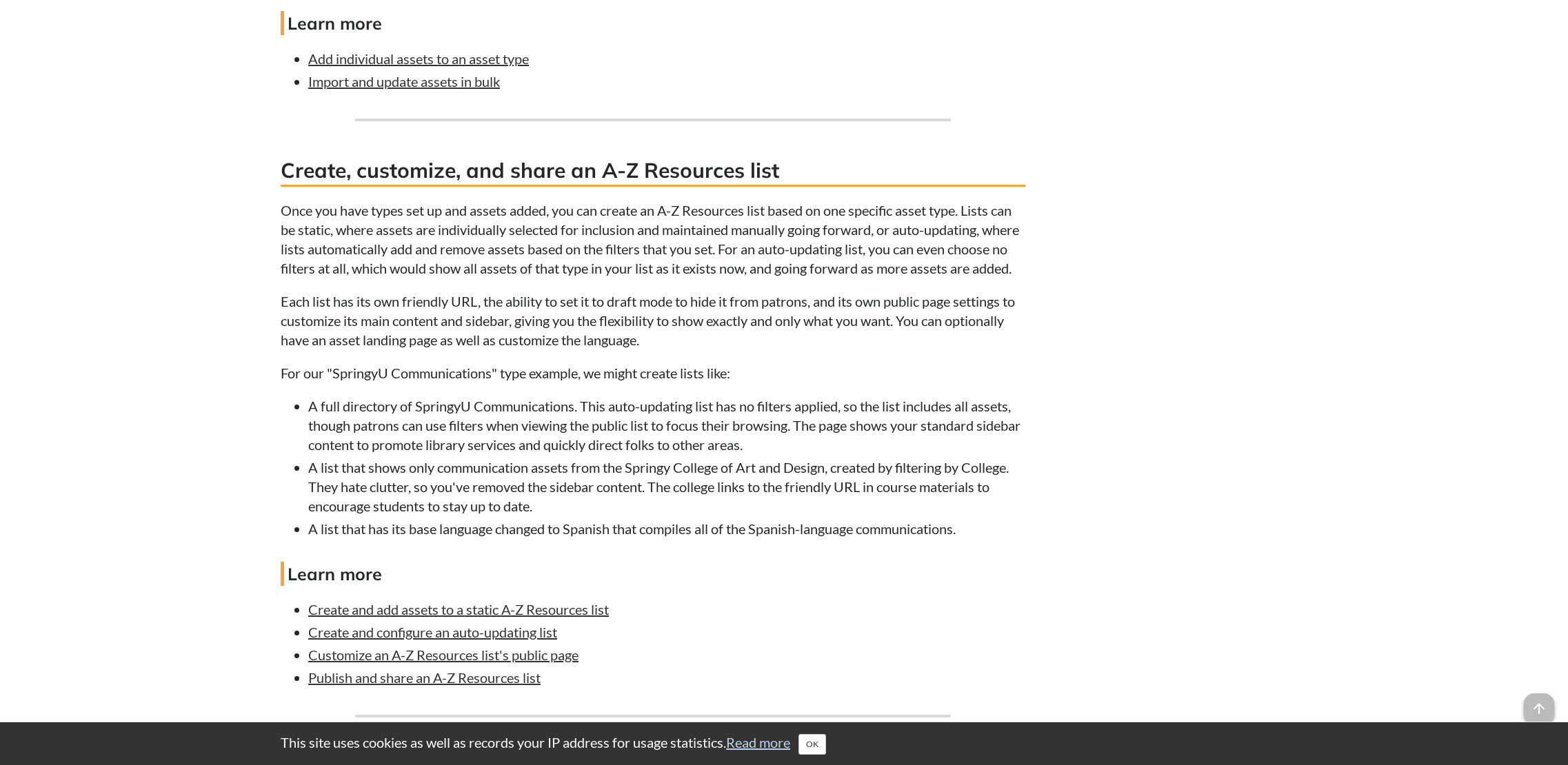
click at [499, 347] on p "Each list has its own friendly URL, the ability to set it to draft mode to hide…" at bounding box center [652, 320] width 745 height 58
click at [701, 349] on p "Each list has its own friendly URL, the ability to set it to draft mode to hide…" at bounding box center [652, 320] width 745 height 58
click at [683, 343] on p "Each list has its own friendly URL, the ability to set it to draft mode to hide…" at bounding box center [652, 320] width 745 height 58
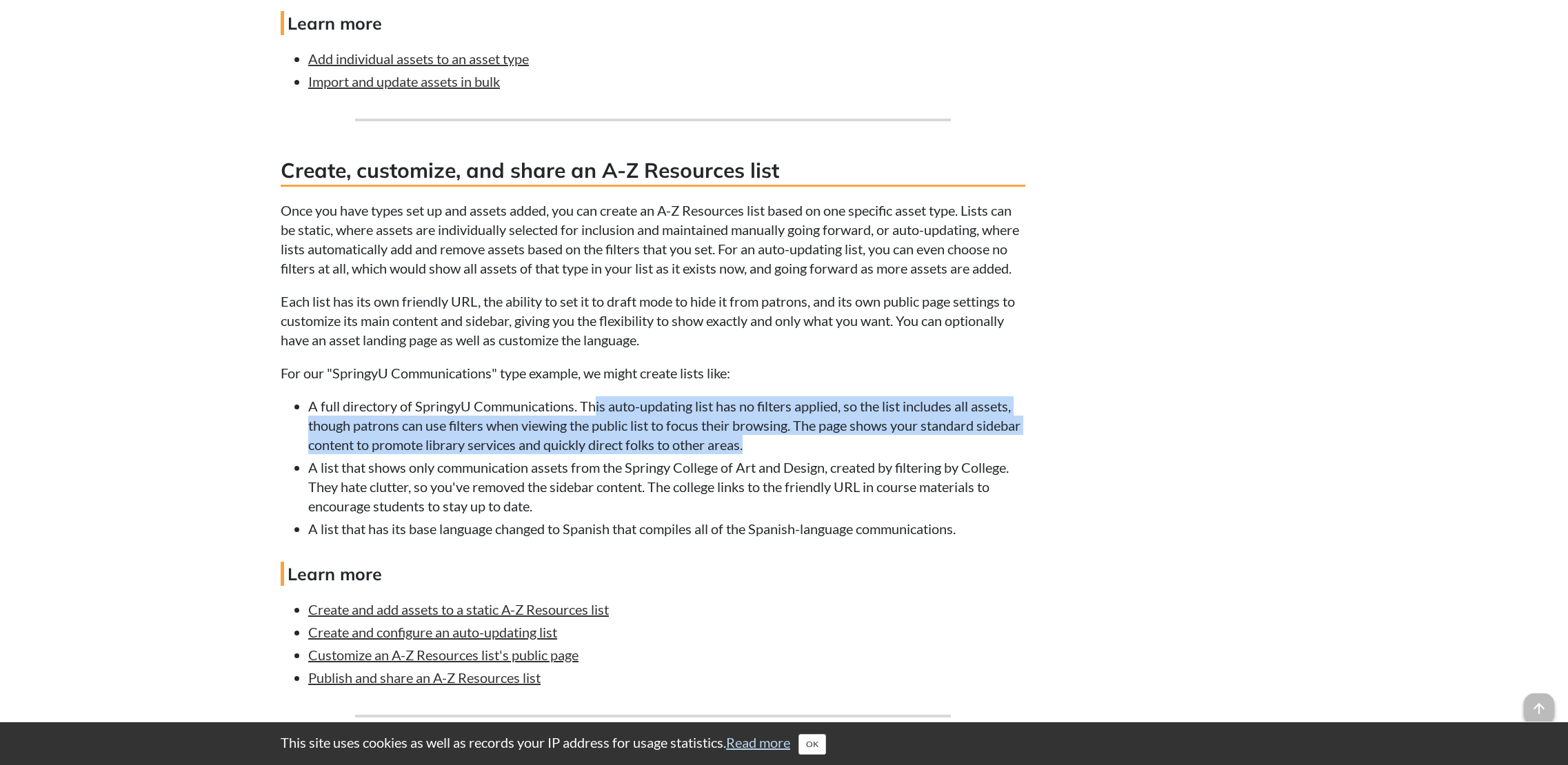
drag, startPoint x: 598, startPoint y: 421, endPoint x: 889, endPoint y: 460, distance: 293.6
click at [889, 454] on li "A full directory of SpringyU Communications. This auto-updating list has no fil…" at bounding box center [667, 426] width 717 height 58
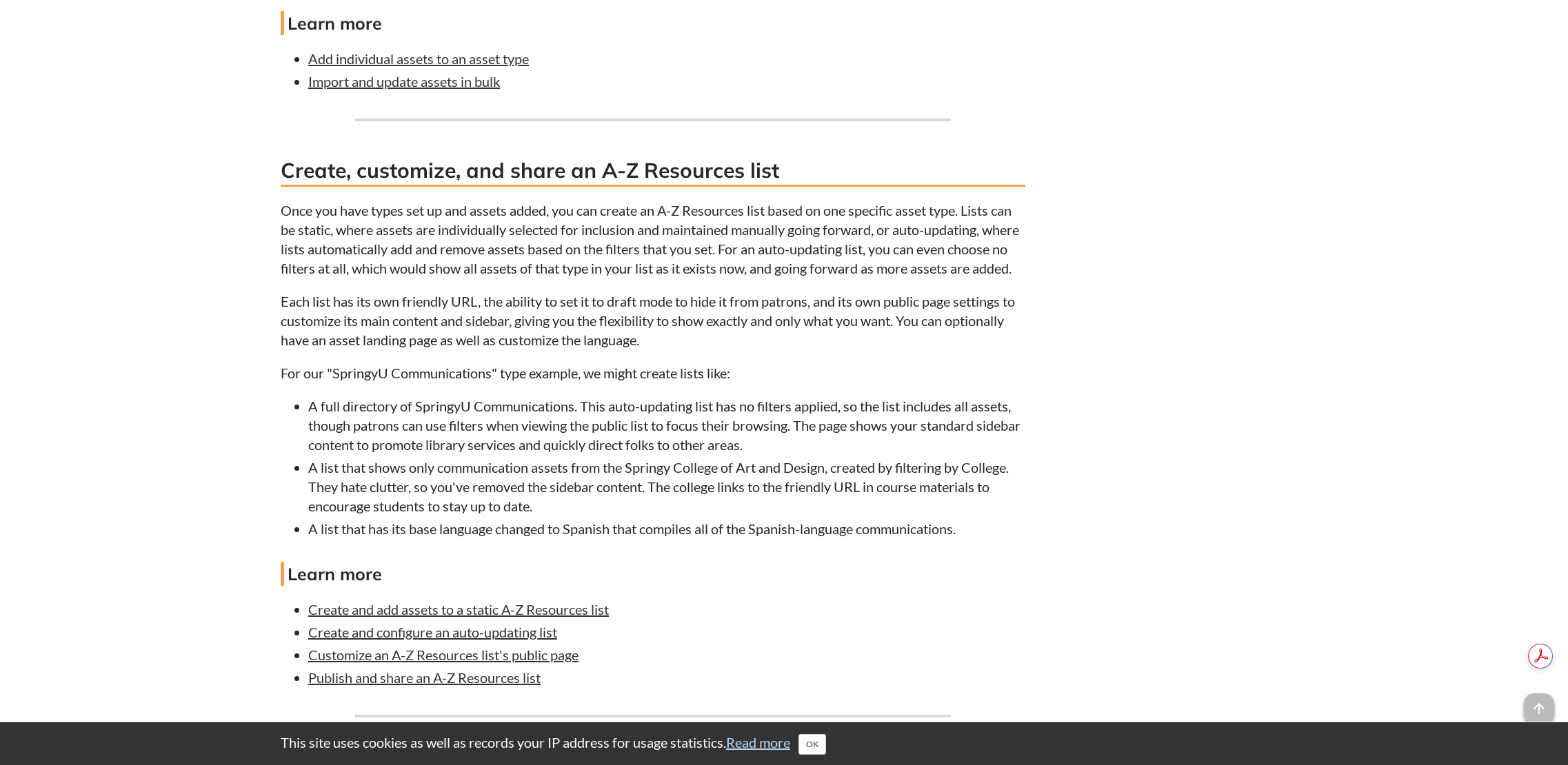
click at [812, 499] on li "A list that shows only communication assets from the Springy College of Art and…" at bounding box center [667, 487] width 717 height 58
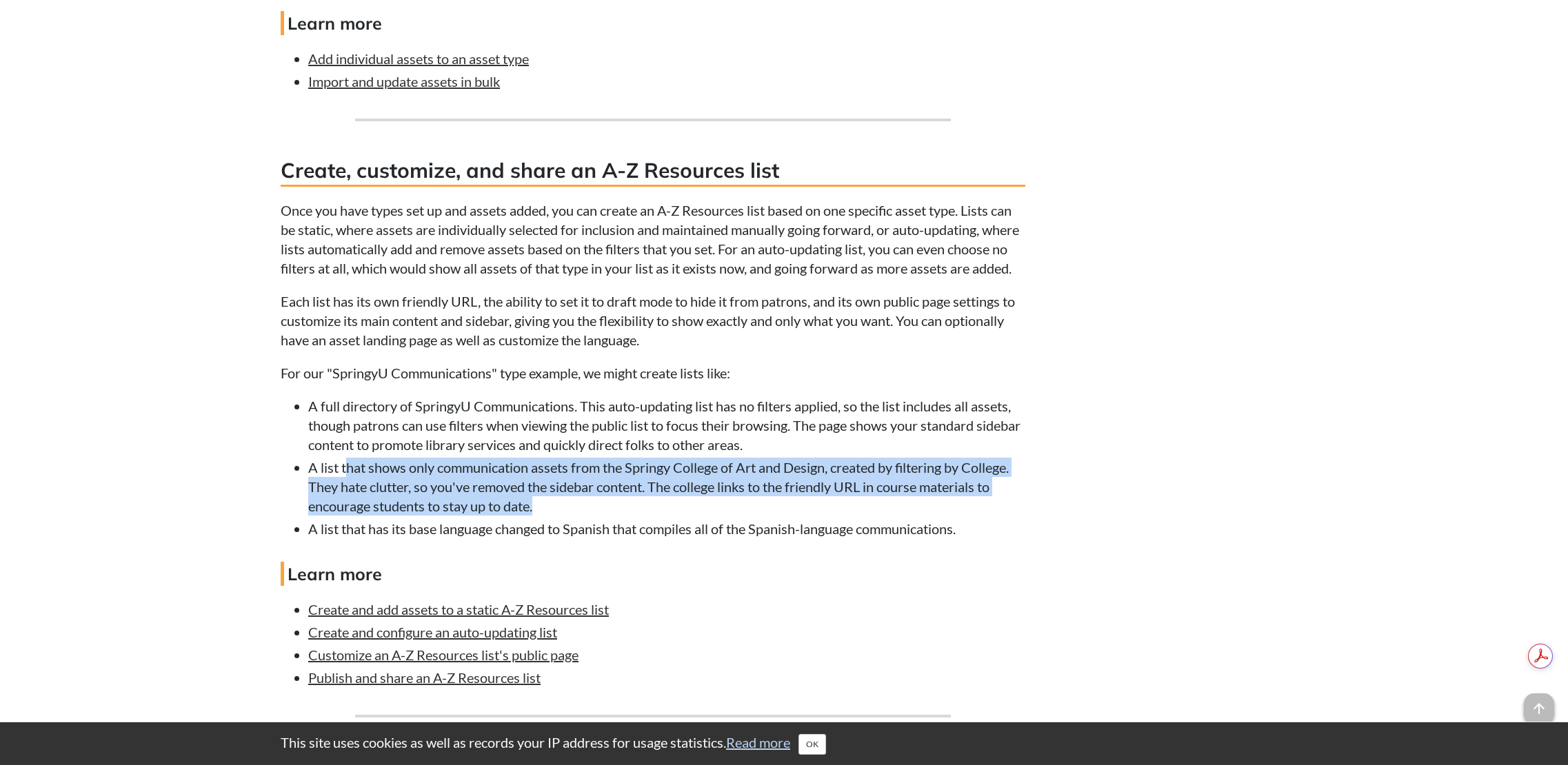
drag, startPoint x: 347, startPoint y: 487, endPoint x: 705, endPoint y: 531, distance: 360.7
click at [705, 515] on li "A list that shows only communication assets from the Springy College of Art and…" at bounding box center [667, 487] width 717 height 58
click at [567, 513] on li "A list that shows only communication assets from the Springy College of Art and…" at bounding box center [667, 487] width 717 height 58
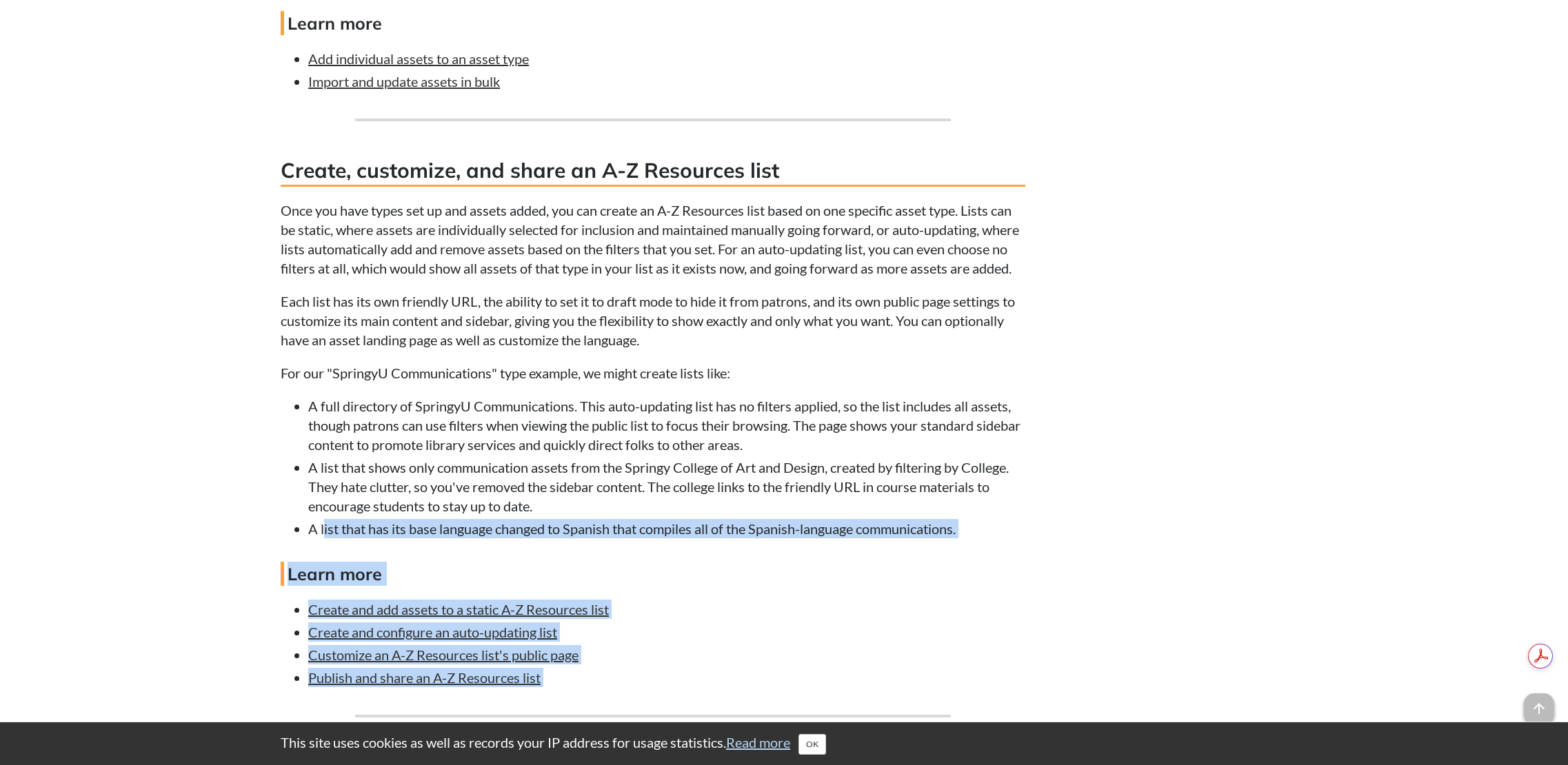
drag, startPoint x: 323, startPoint y: 550, endPoint x: 1135, endPoint y: 485, distance: 814.6
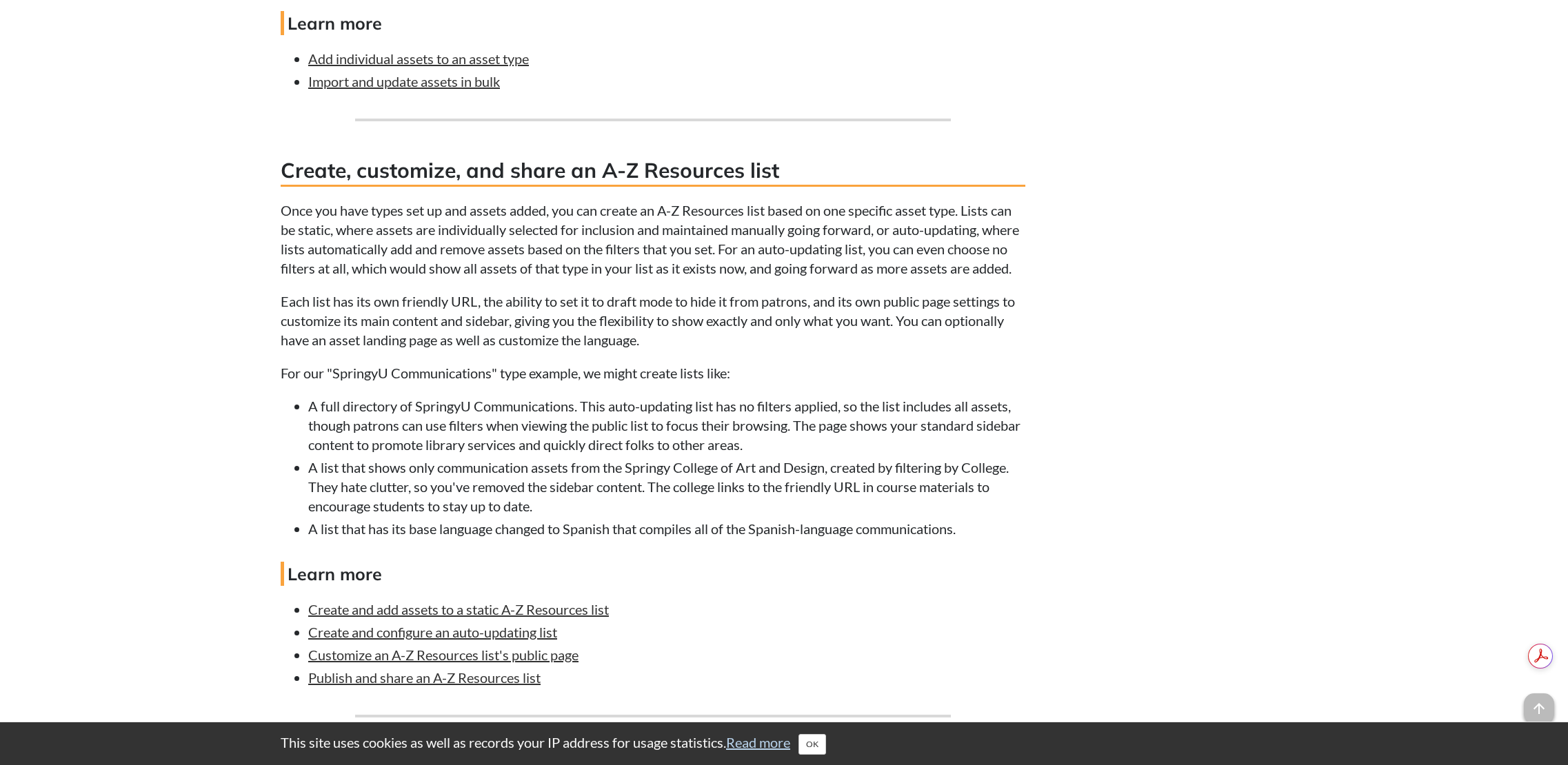
click at [838, 487] on li "A list that shows only communication assets from the Springy College of Art and…" at bounding box center [667, 487] width 717 height 58
click at [842, 441] on li "A full directory of SpringyU Communications. This auto-updating list has no fil…" at bounding box center [667, 426] width 717 height 58
click at [554, 663] on link "Customize an A-Z Resources list's public page" at bounding box center [443, 655] width 271 height 17
